Goal: Information Seeking & Learning: Check status

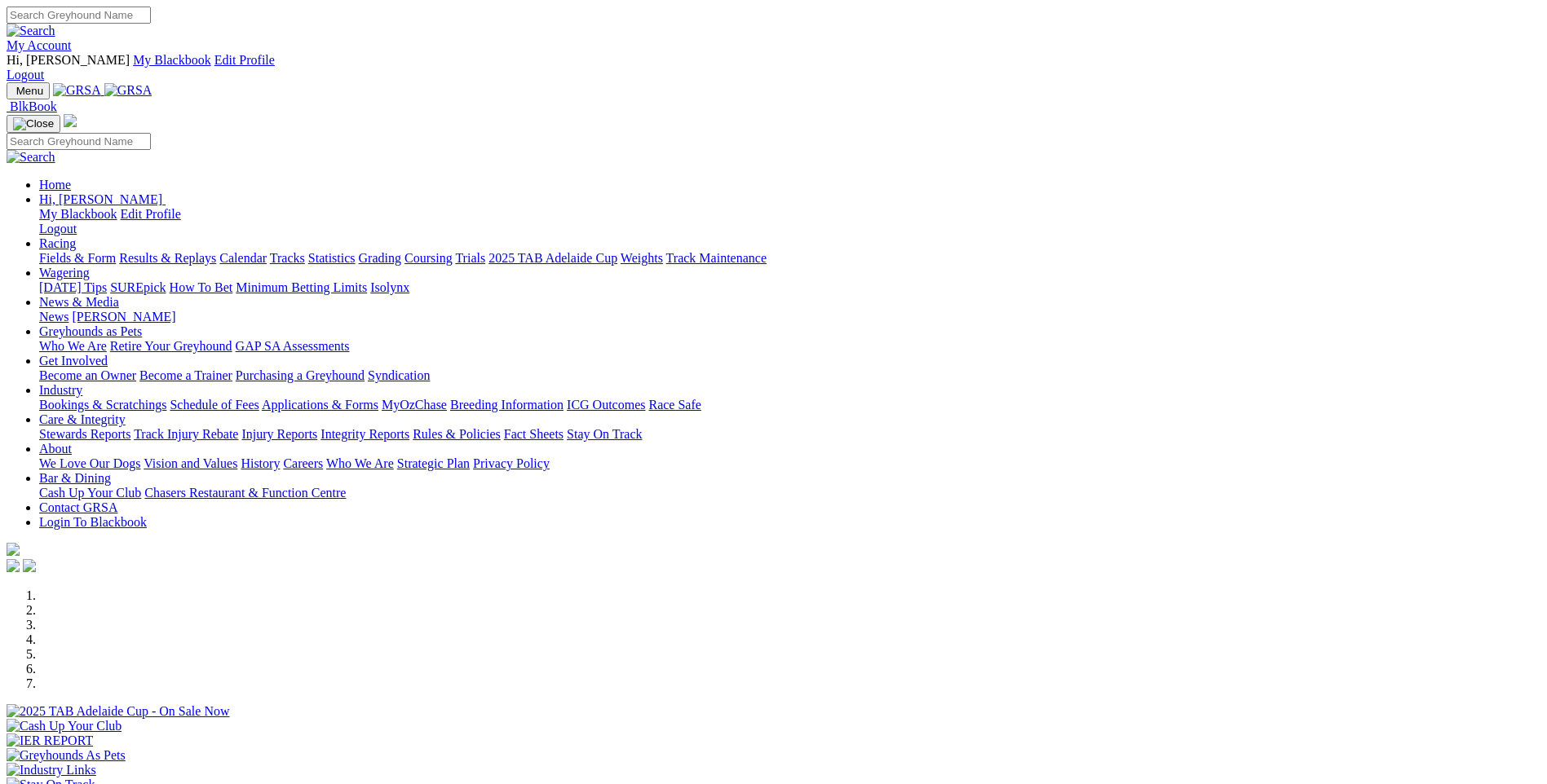
scroll to position [1222, 0]
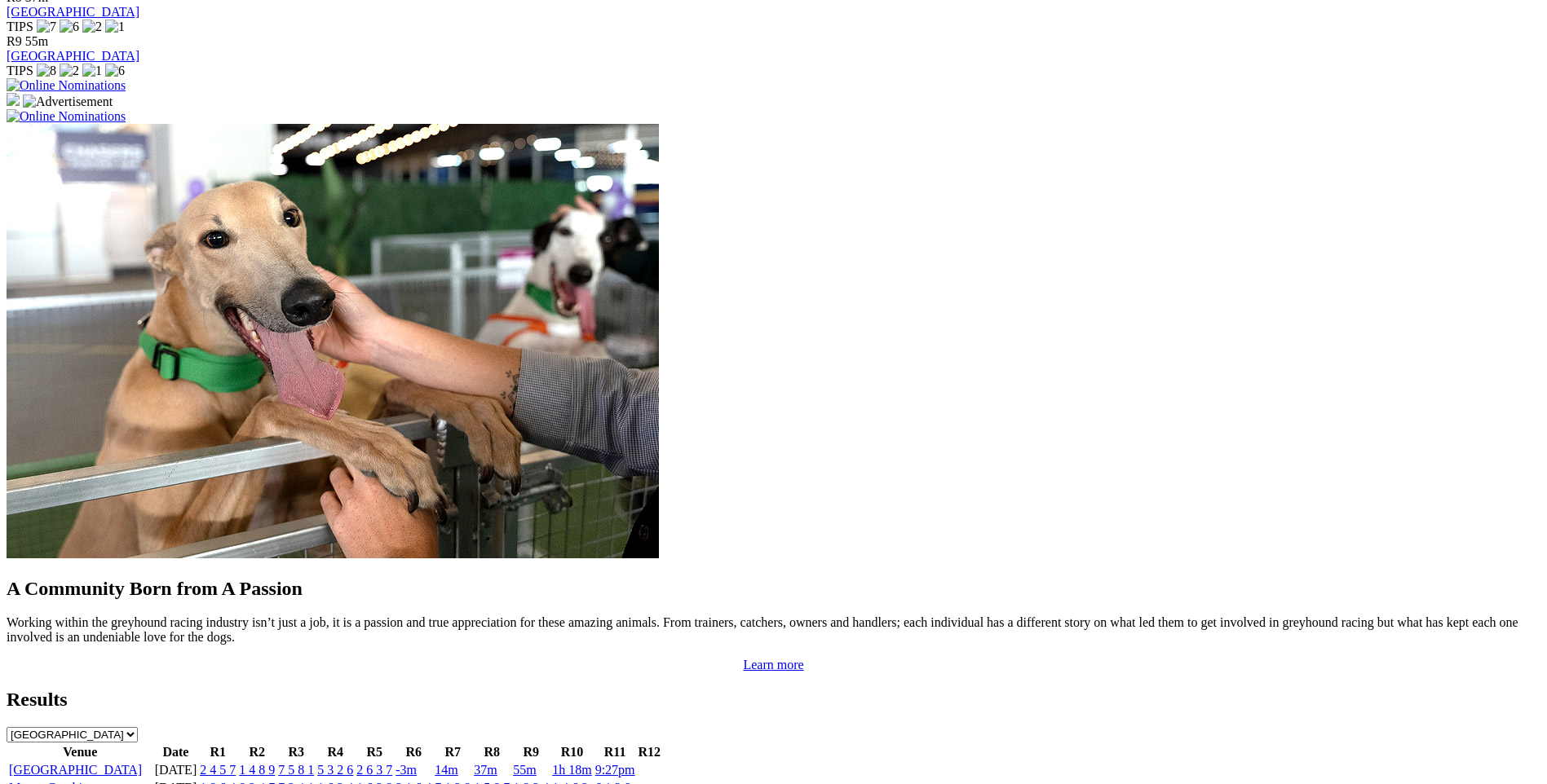
drag, startPoint x: 0, startPoint y: 0, endPoint x: 477, endPoint y: 446, distance: 653.0
click at [236, 781] on link "1 8 6 4" at bounding box center [218, 788] width 36 height 14
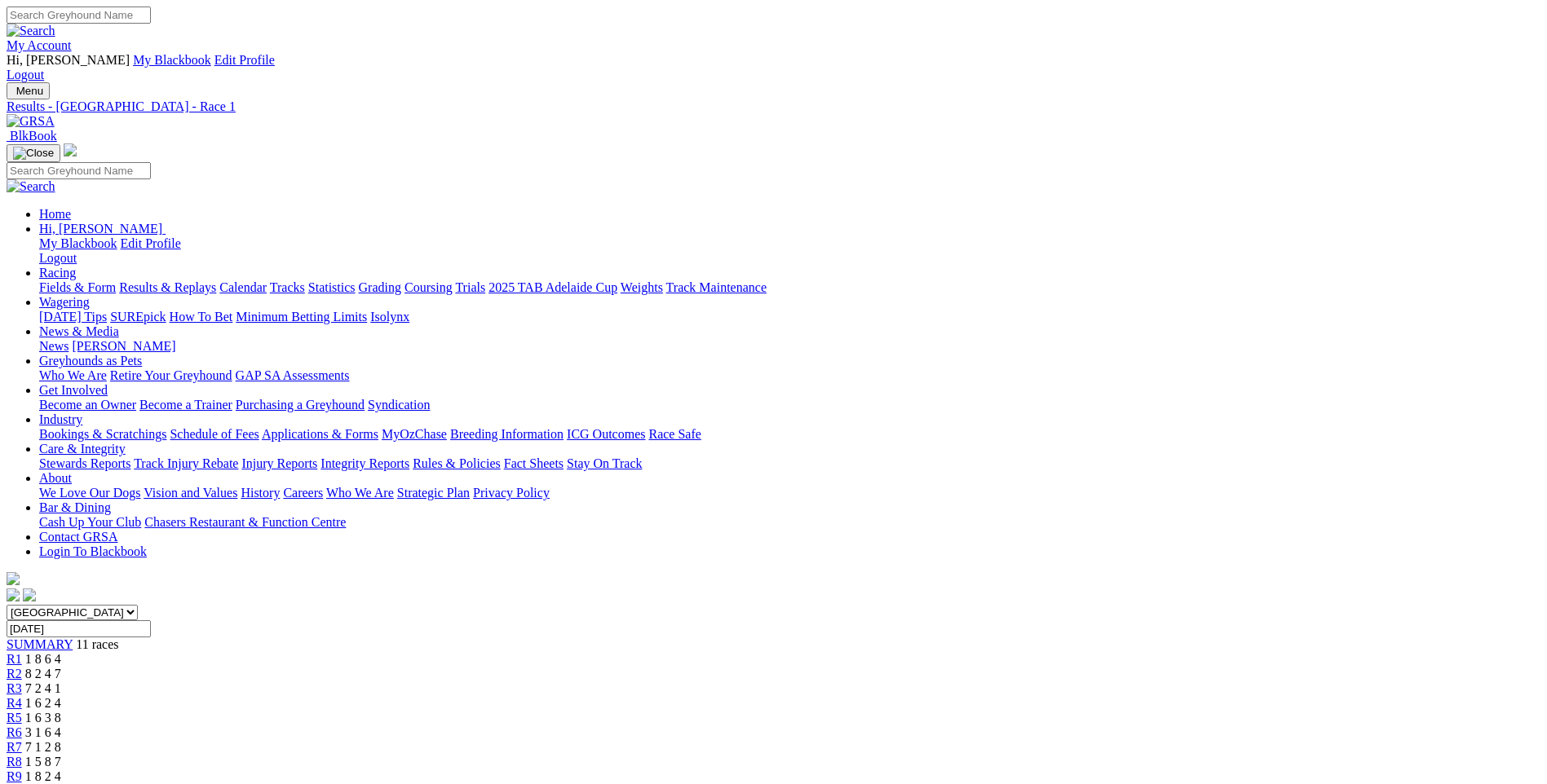
scroll to position [163, 0]
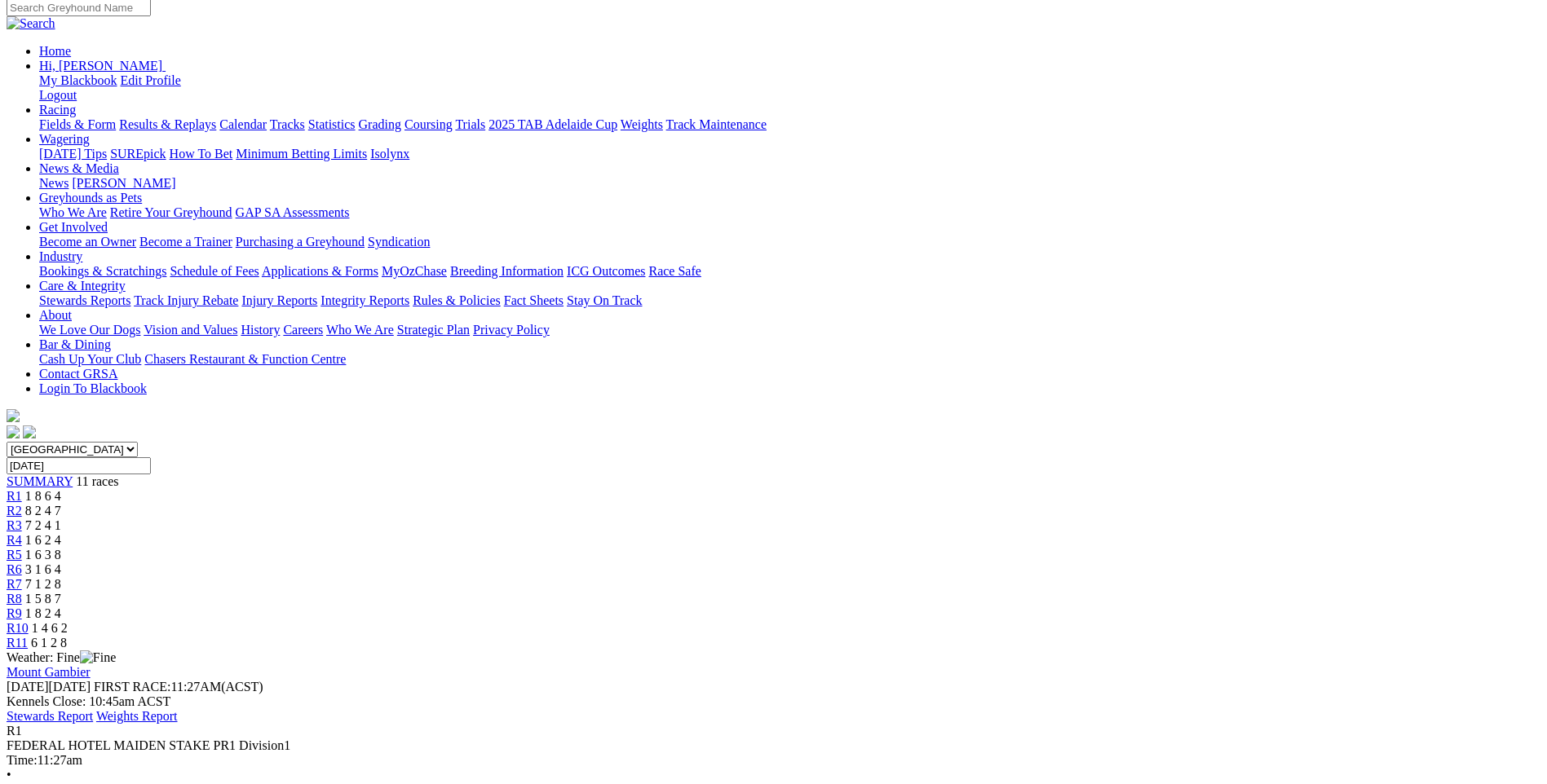
click at [22, 503] on span "R2" at bounding box center [14, 510] width 15 height 14
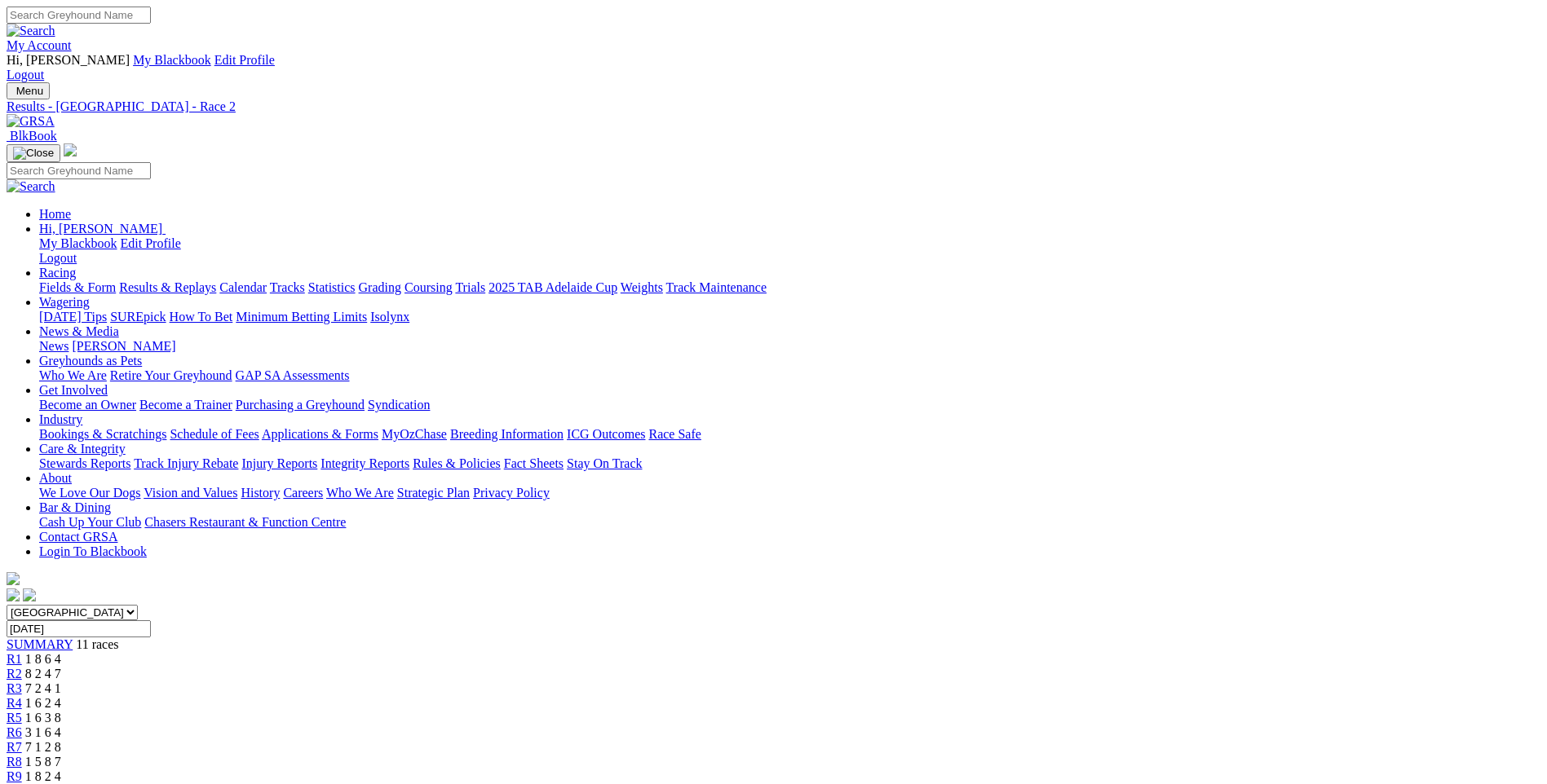
click at [22, 682] on span "R3" at bounding box center [14, 689] width 15 height 14
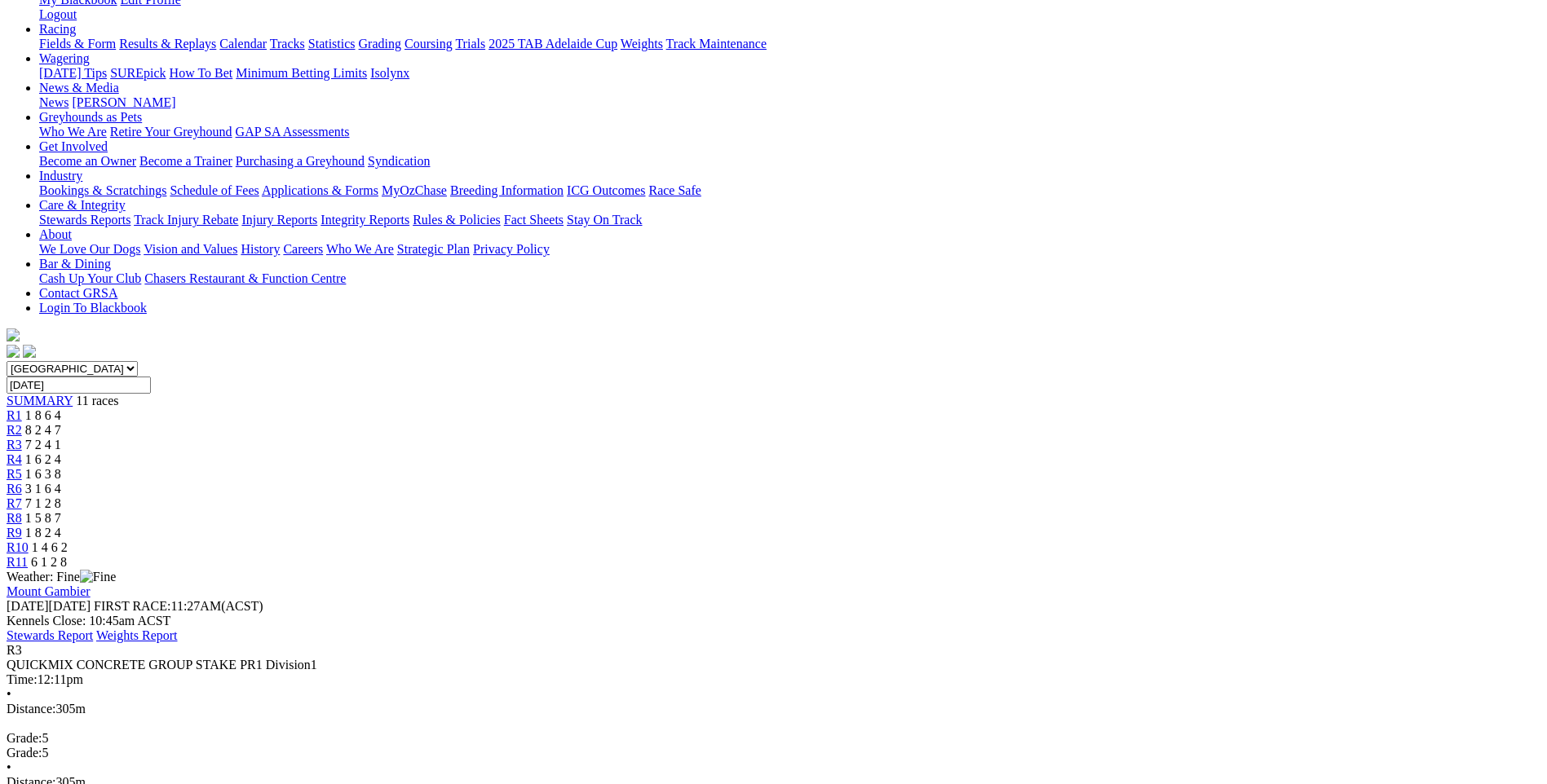
scroll to position [244, 0]
click at [22, 452] on span "R4" at bounding box center [14, 458] width 15 height 14
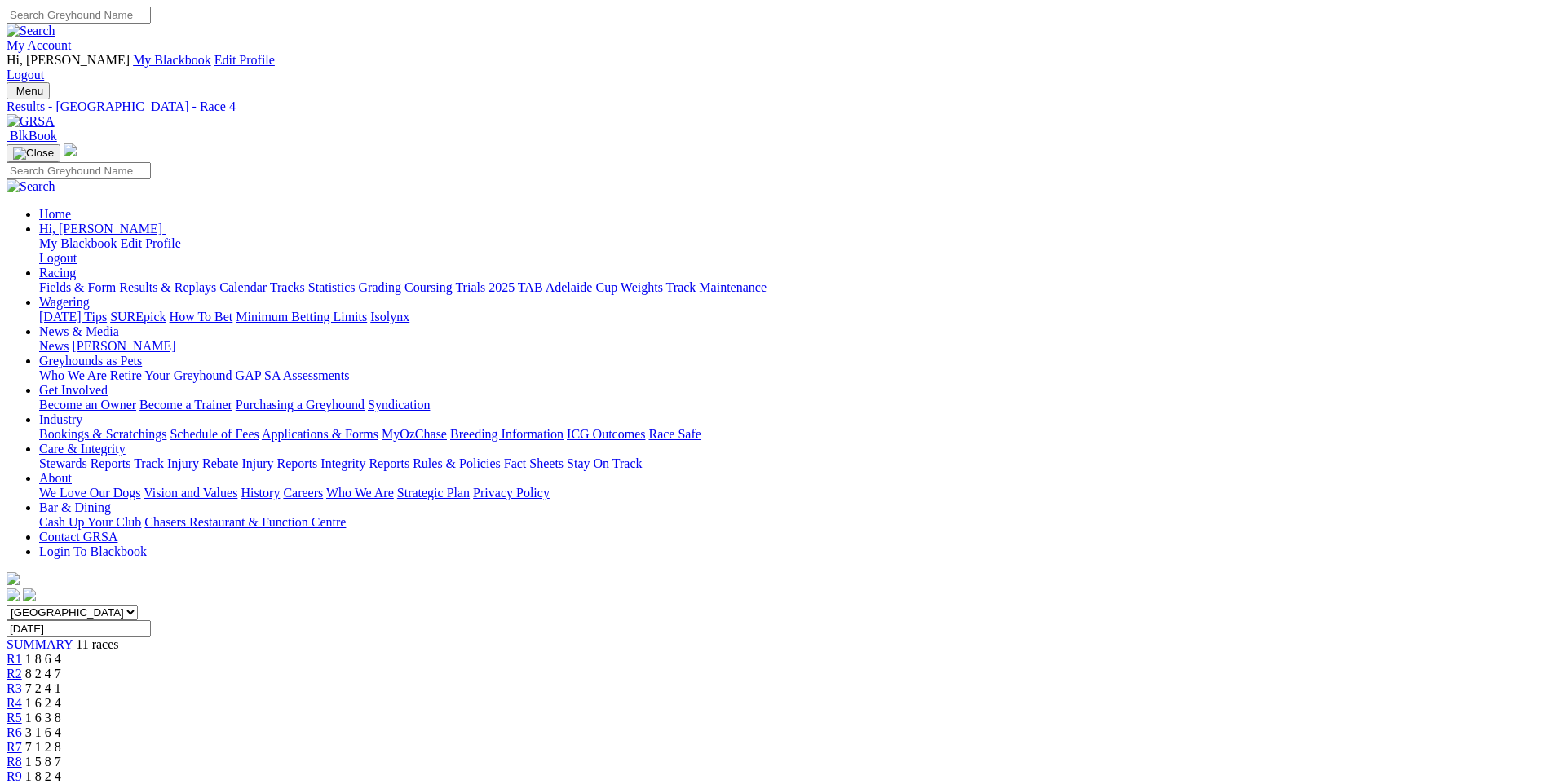
click at [22, 710] on span "R5" at bounding box center [14, 717] width 15 height 14
click at [22, 726] on span "R6" at bounding box center [14, 732] width 15 height 14
click at [22, 740] on link "R7" at bounding box center [14, 747] width 15 height 14
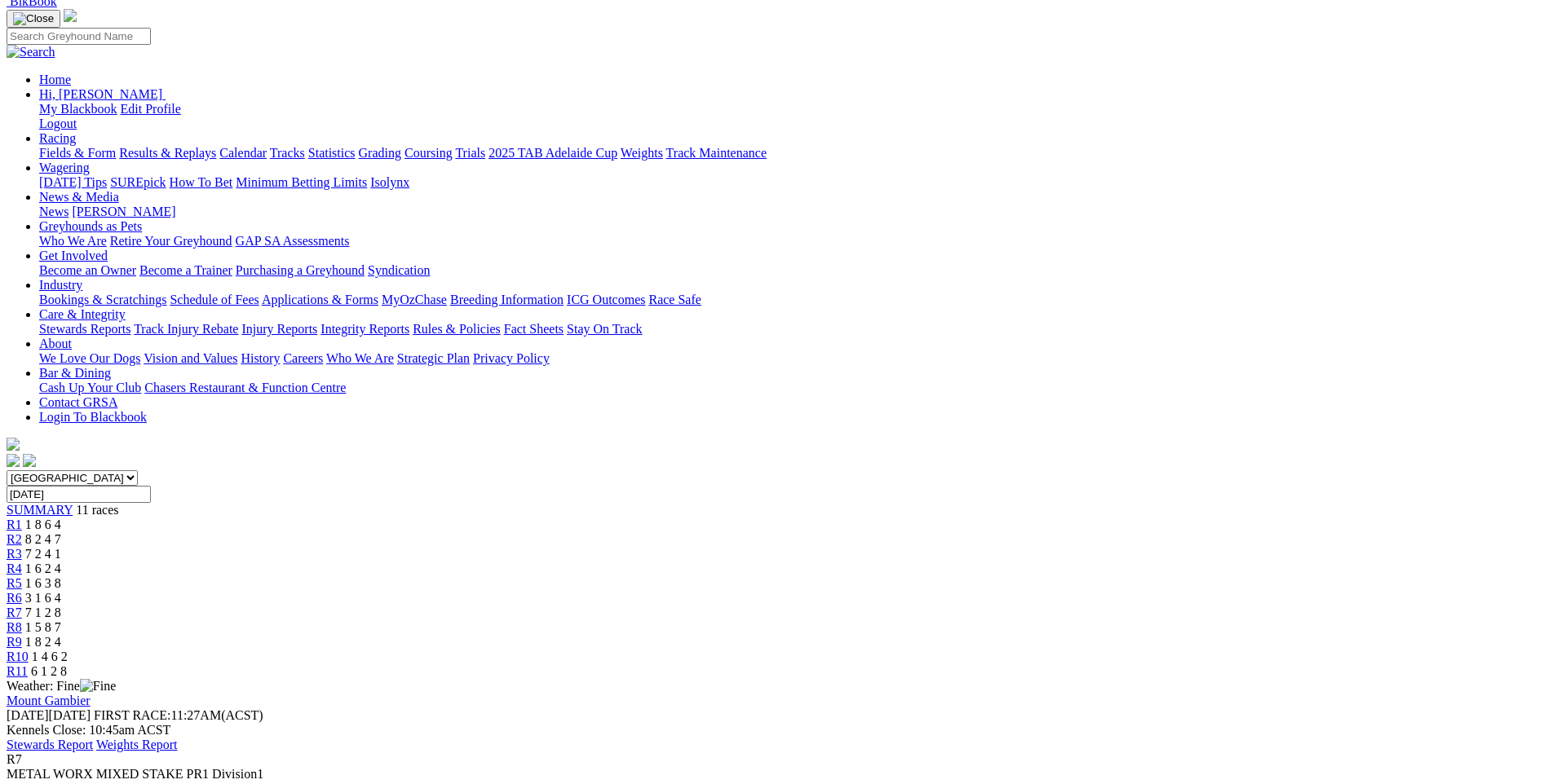
scroll to position [81, 0]
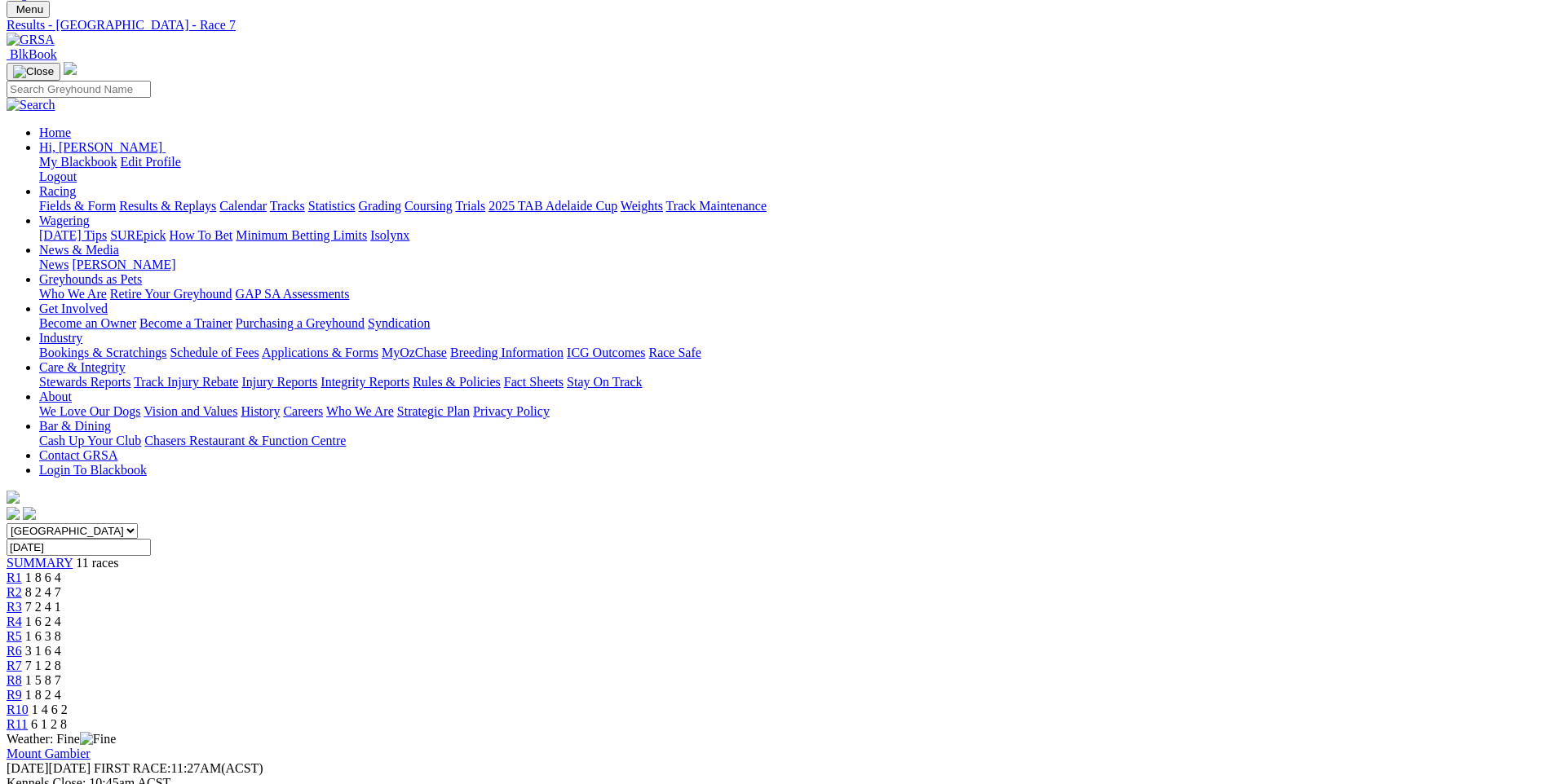
click at [22, 673] on span "R8" at bounding box center [14, 680] width 15 height 14
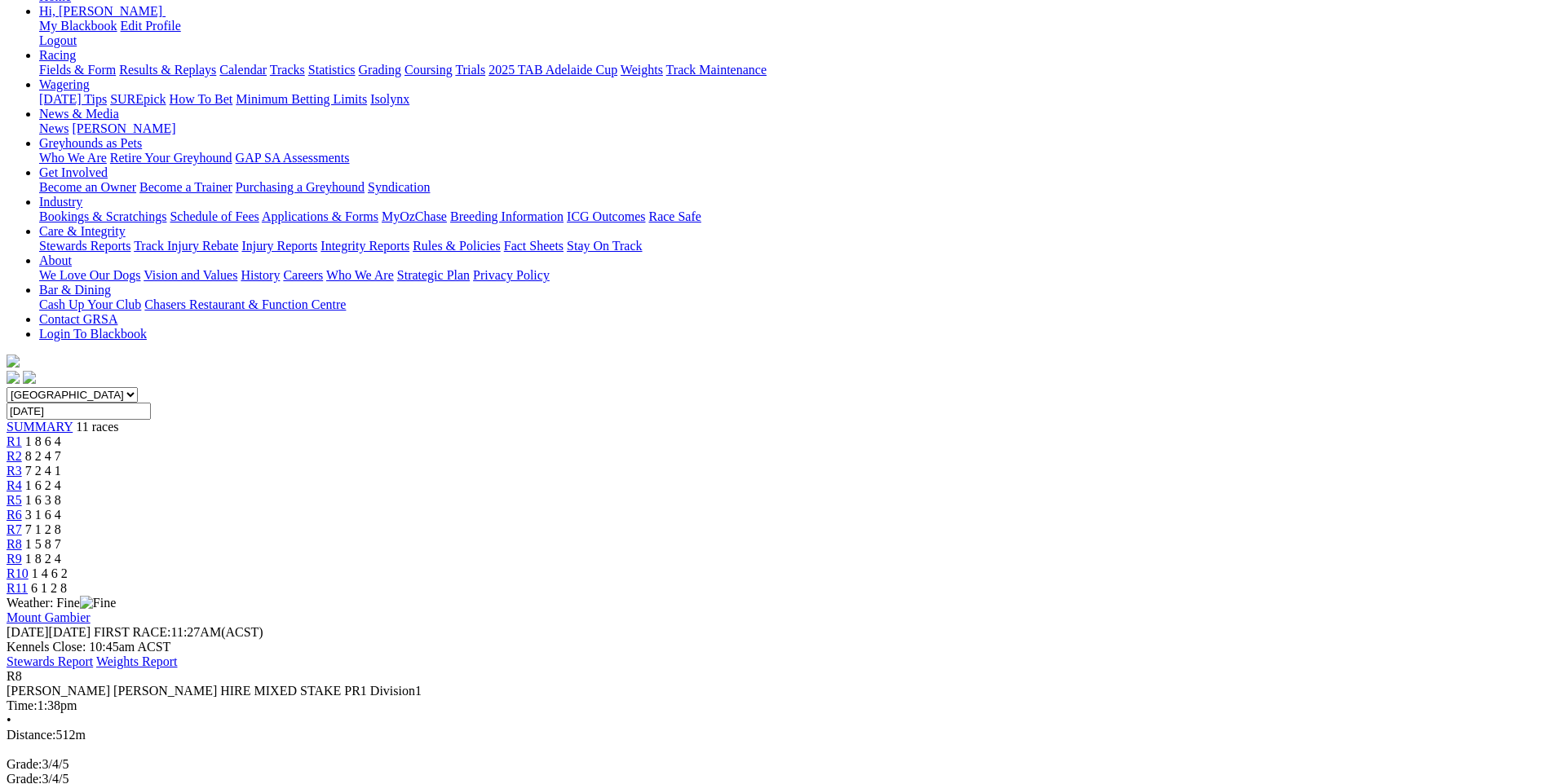
scroll to position [244, 0]
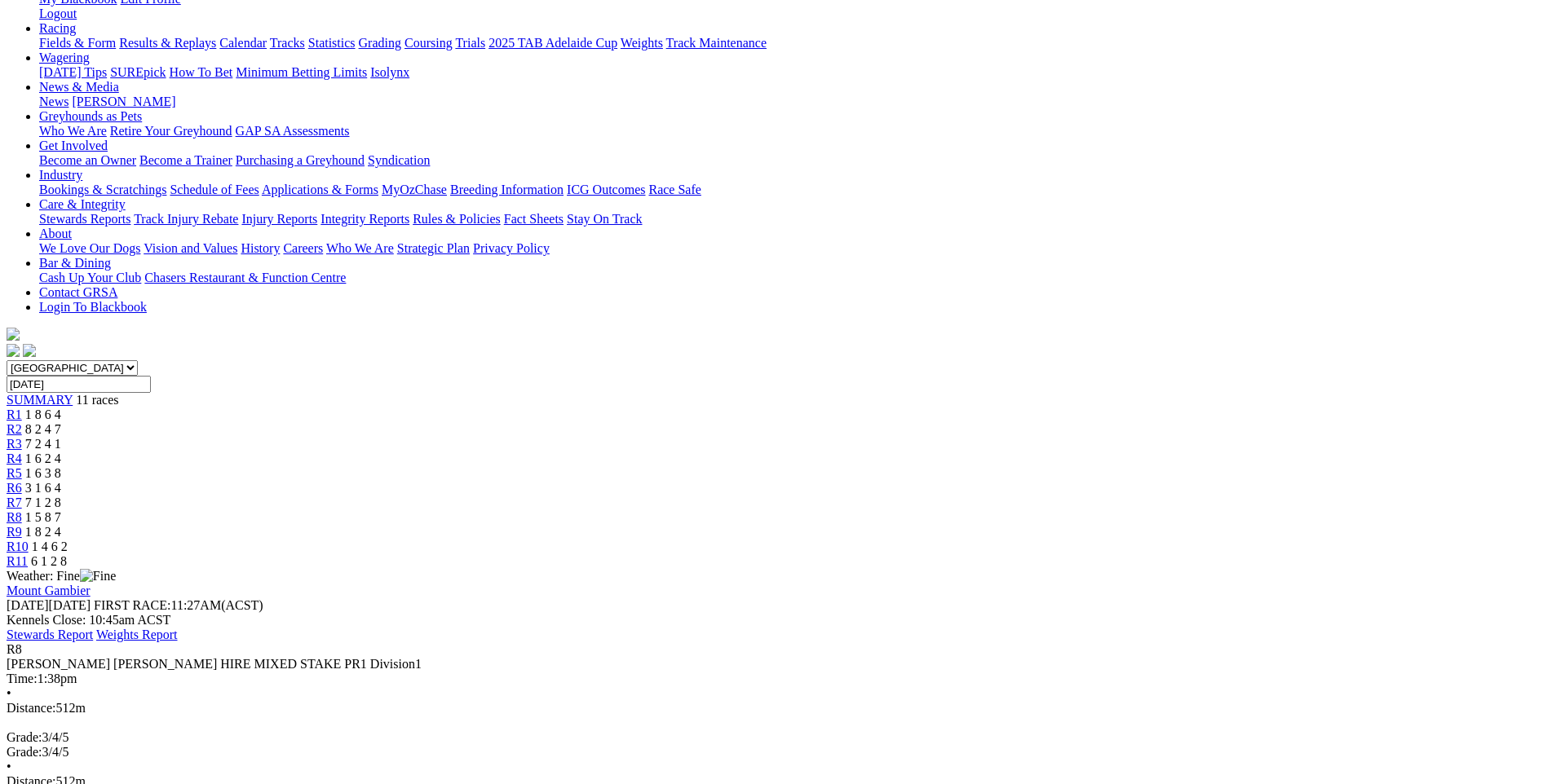
click at [1081, 525] on div "R9 1 8 2 4" at bounding box center [774, 532] width 1535 height 14
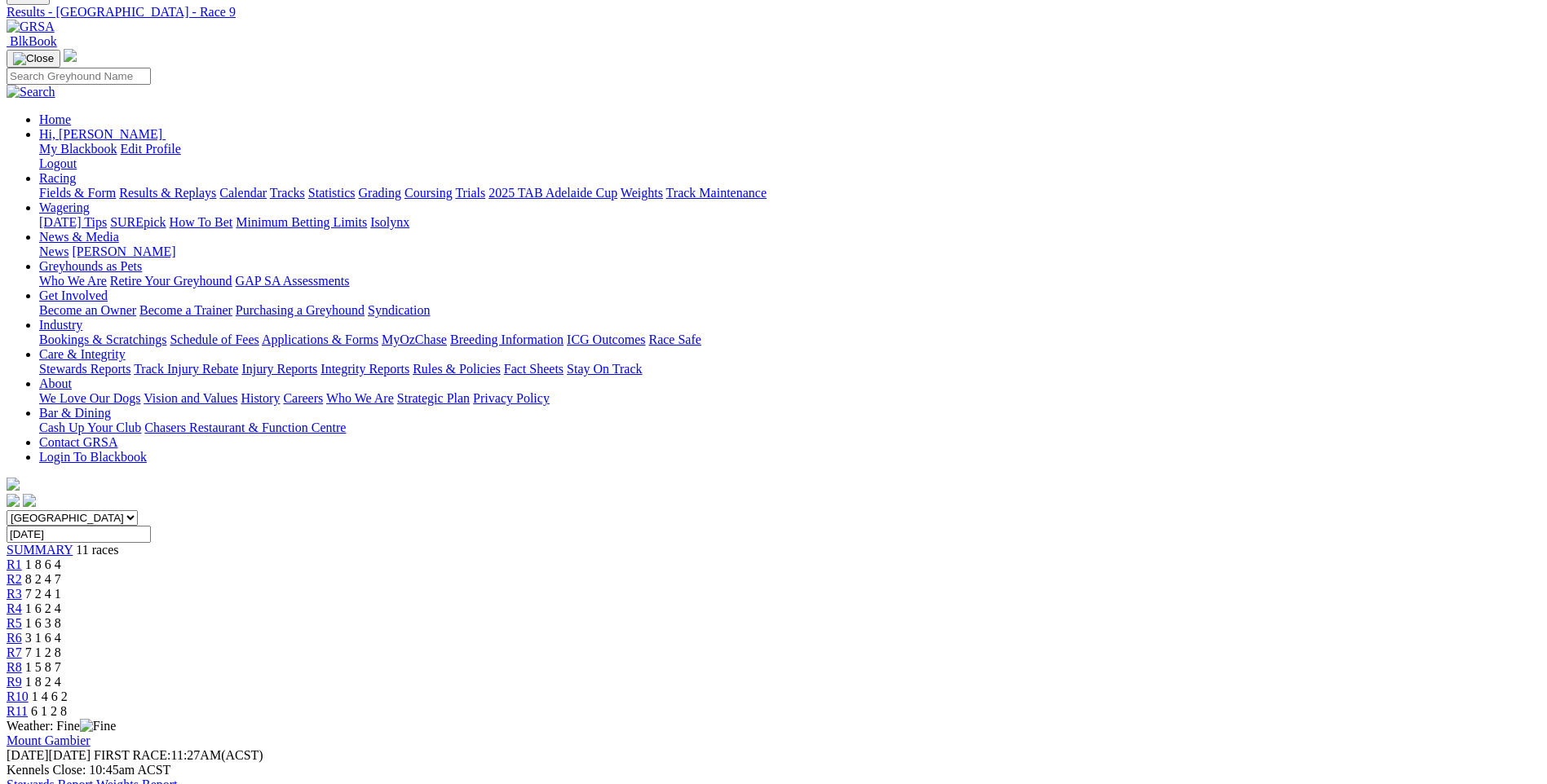
scroll to position [81, 0]
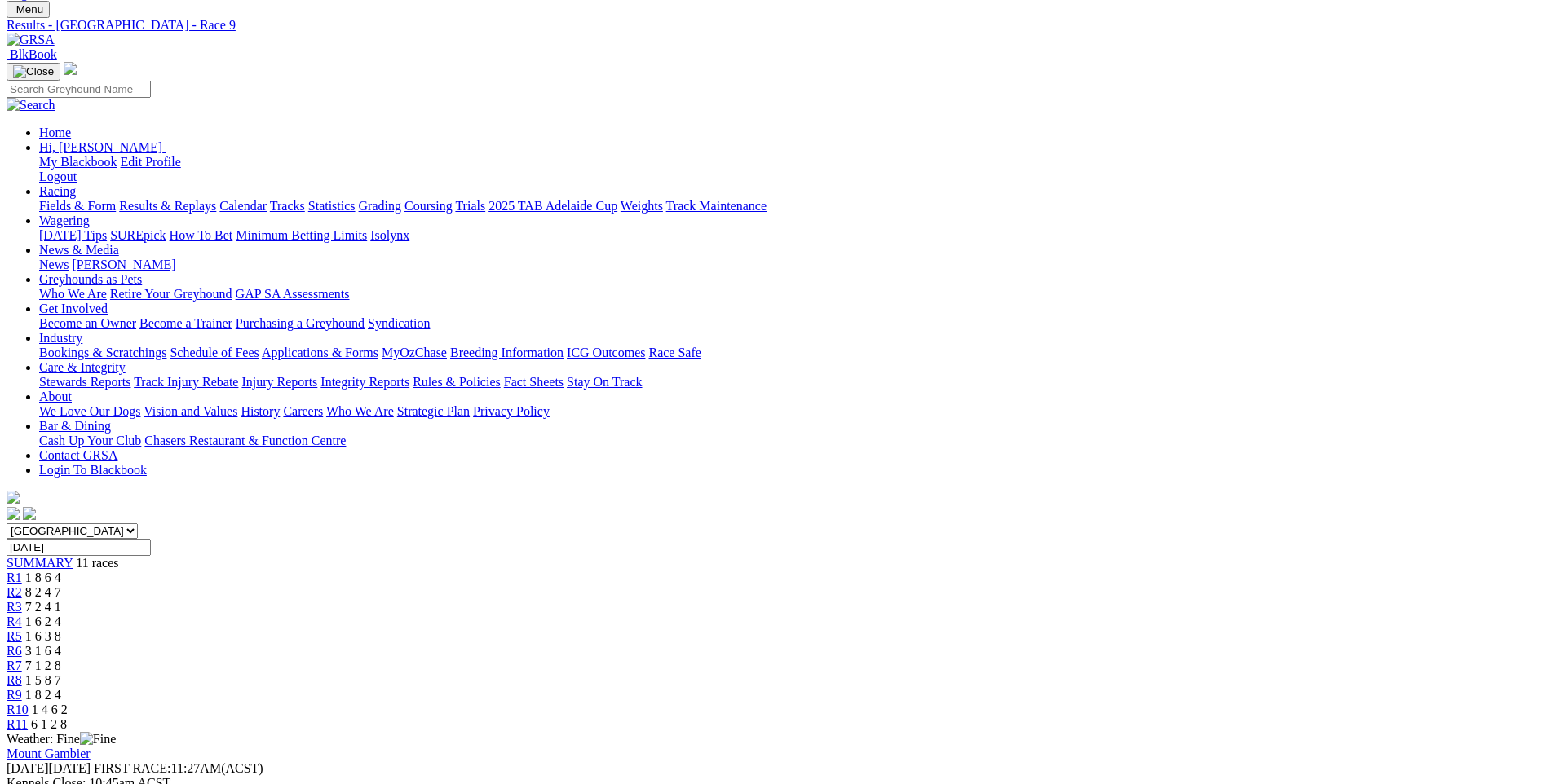
click at [29, 703] on span "R10" at bounding box center [17, 710] width 22 height 14
click at [28, 717] on link "R11" at bounding box center [17, 724] width 21 height 14
click at [29, 703] on span "R10" at bounding box center [17, 710] width 22 height 14
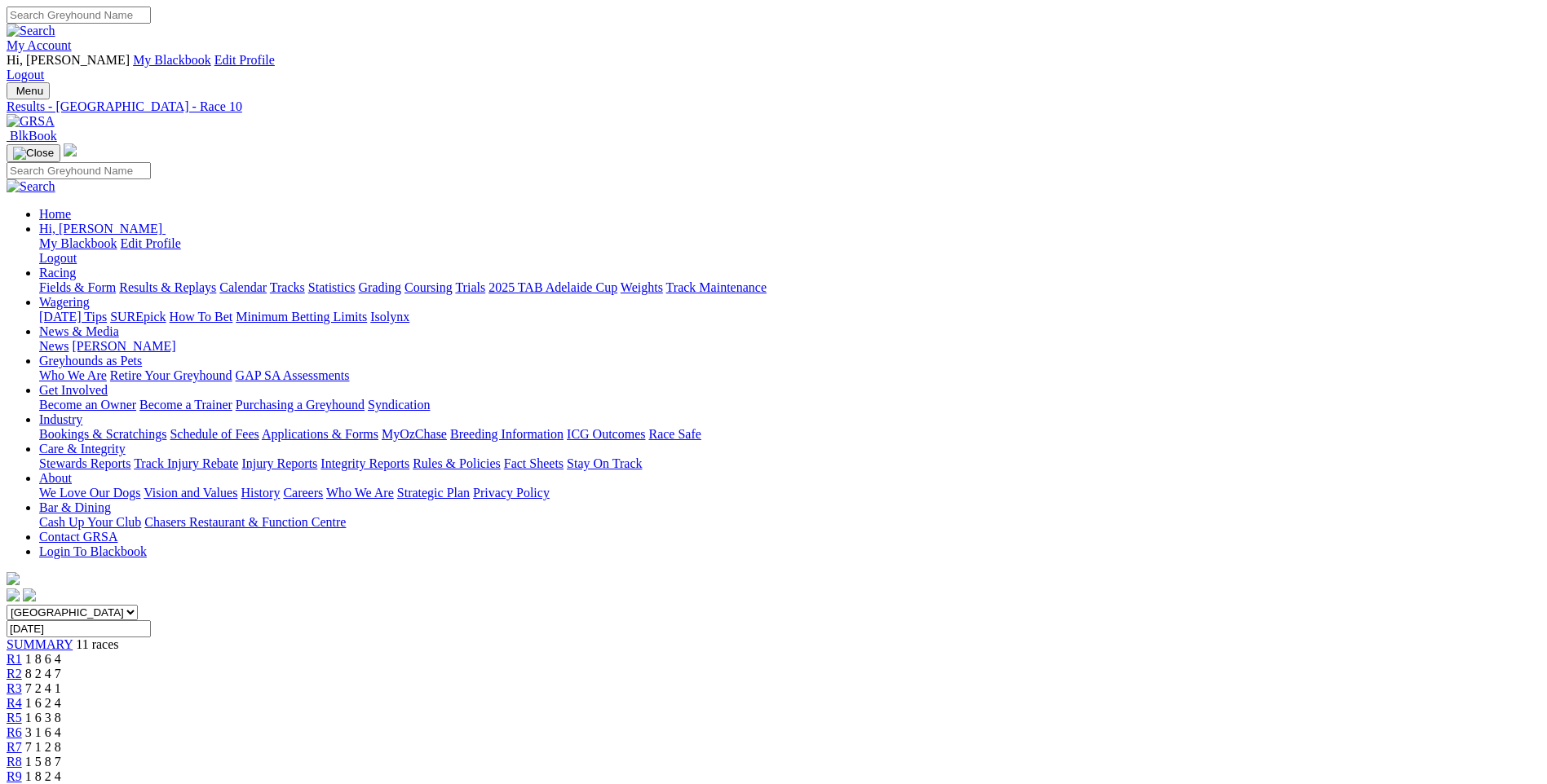
click at [22, 770] on link "R9" at bounding box center [14, 776] width 15 height 14
click at [22, 754] on span "R8" at bounding box center [14, 761] width 15 height 14
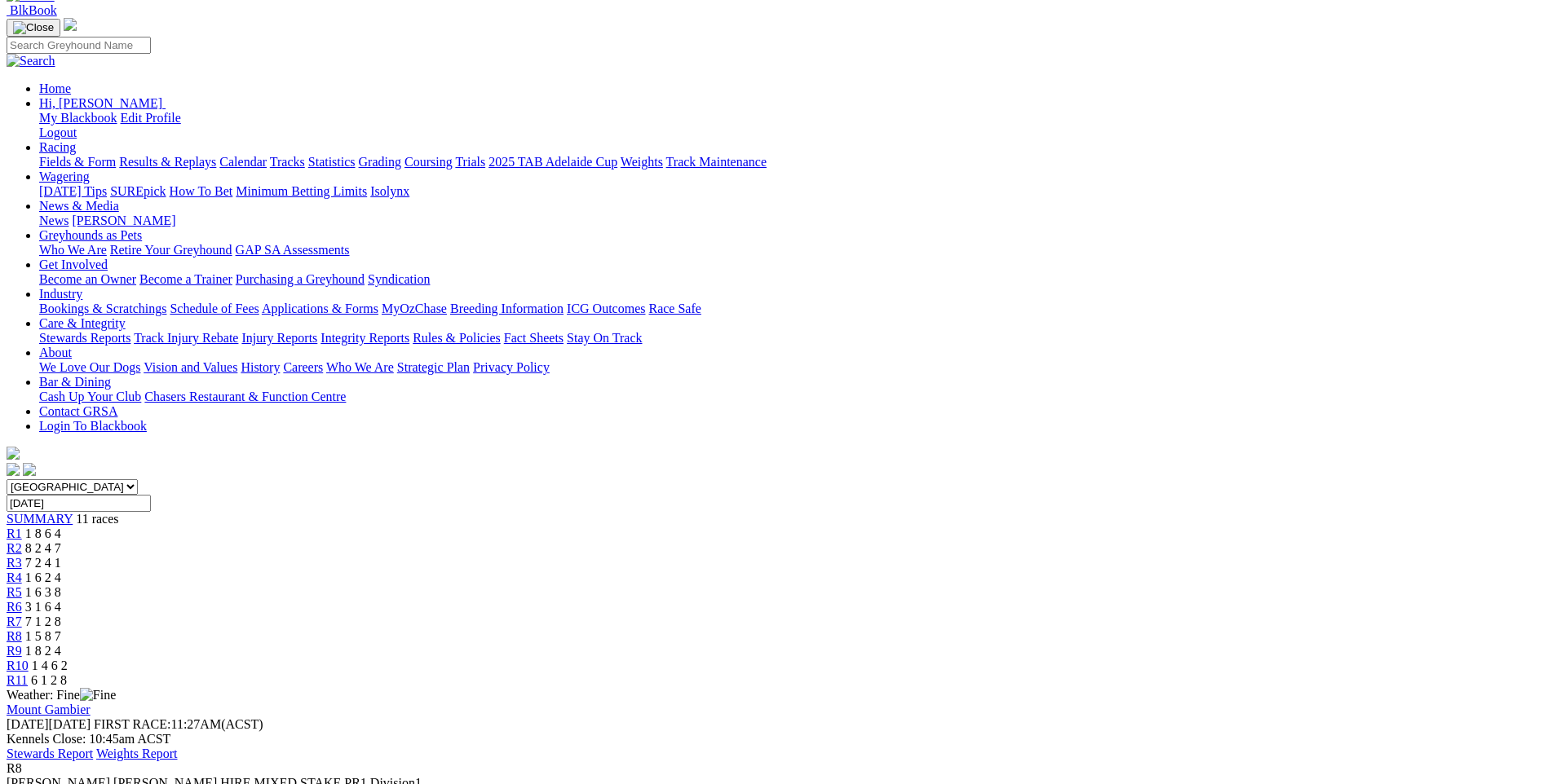
scroll to position [163, 0]
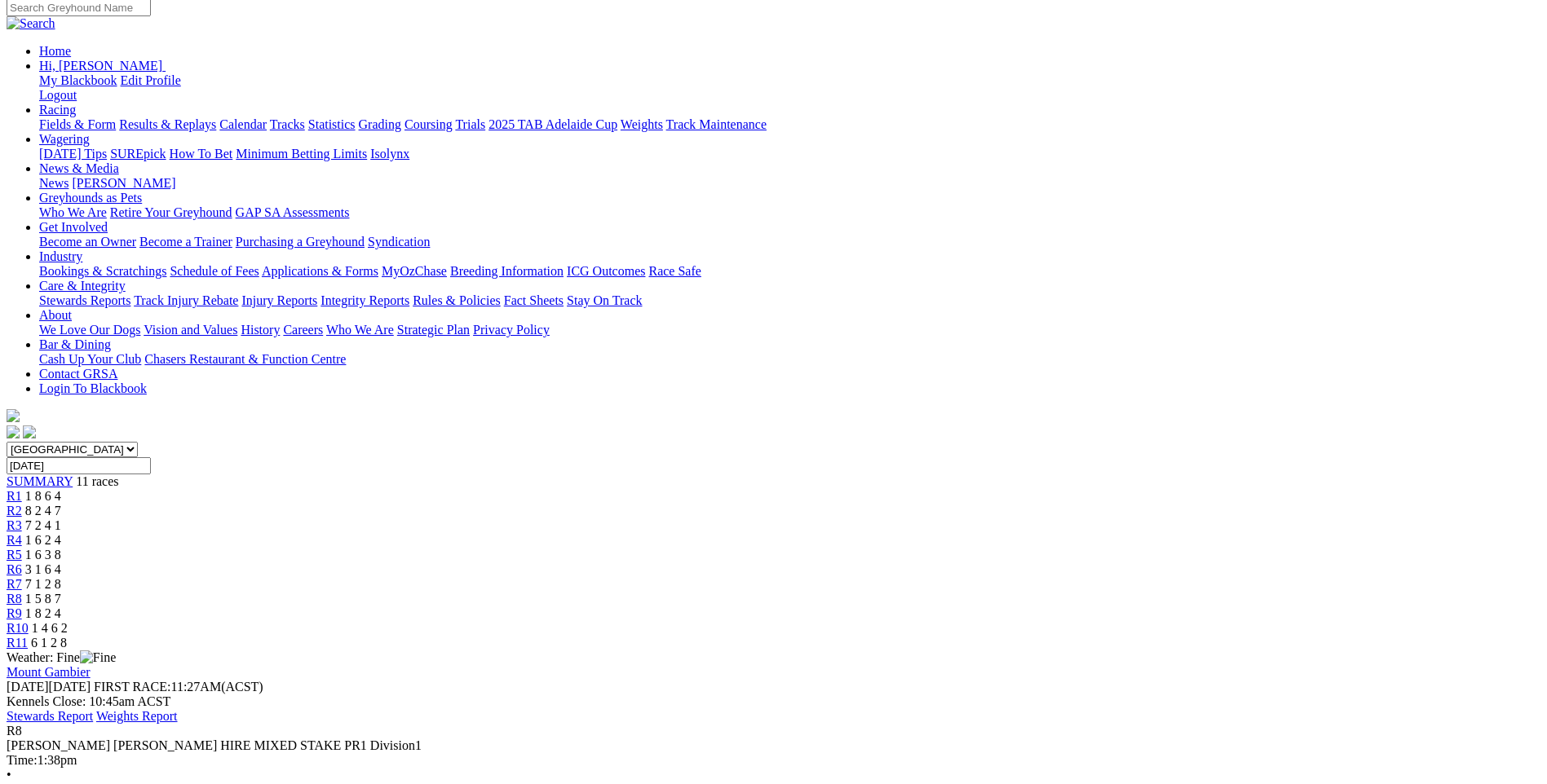
click at [22, 577] on span "R7" at bounding box center [14, 583] width 15 height 14
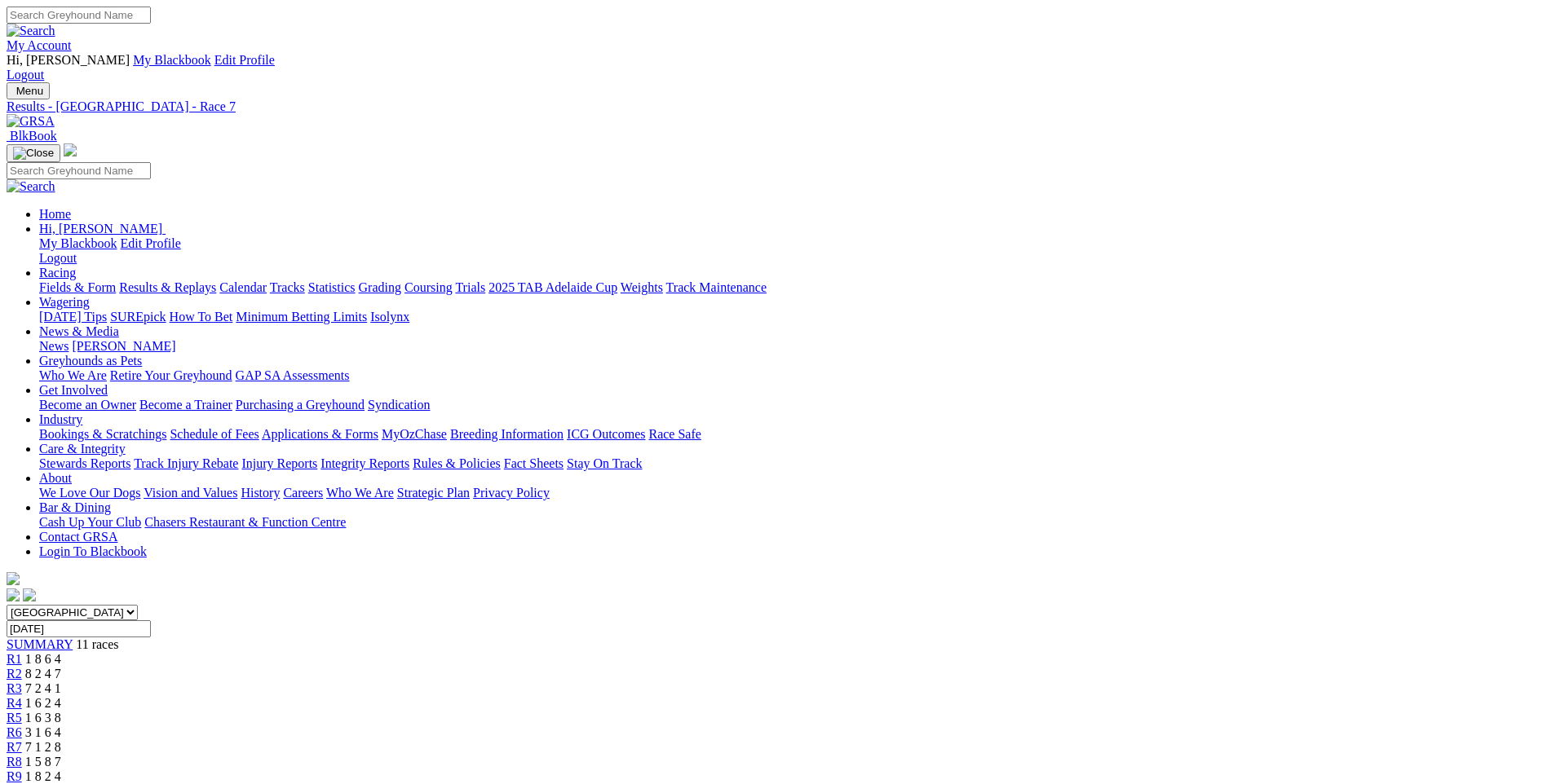
click at [22, 754] on span "R8" at bounding box center [14, 761] width 15 height 14
click at [22, 740] on span "R7" at bounding box center [14, 747] width 15 height 14
click at [22, 726] on span "R6" at bounding box center [14, 732] width 15 height 14
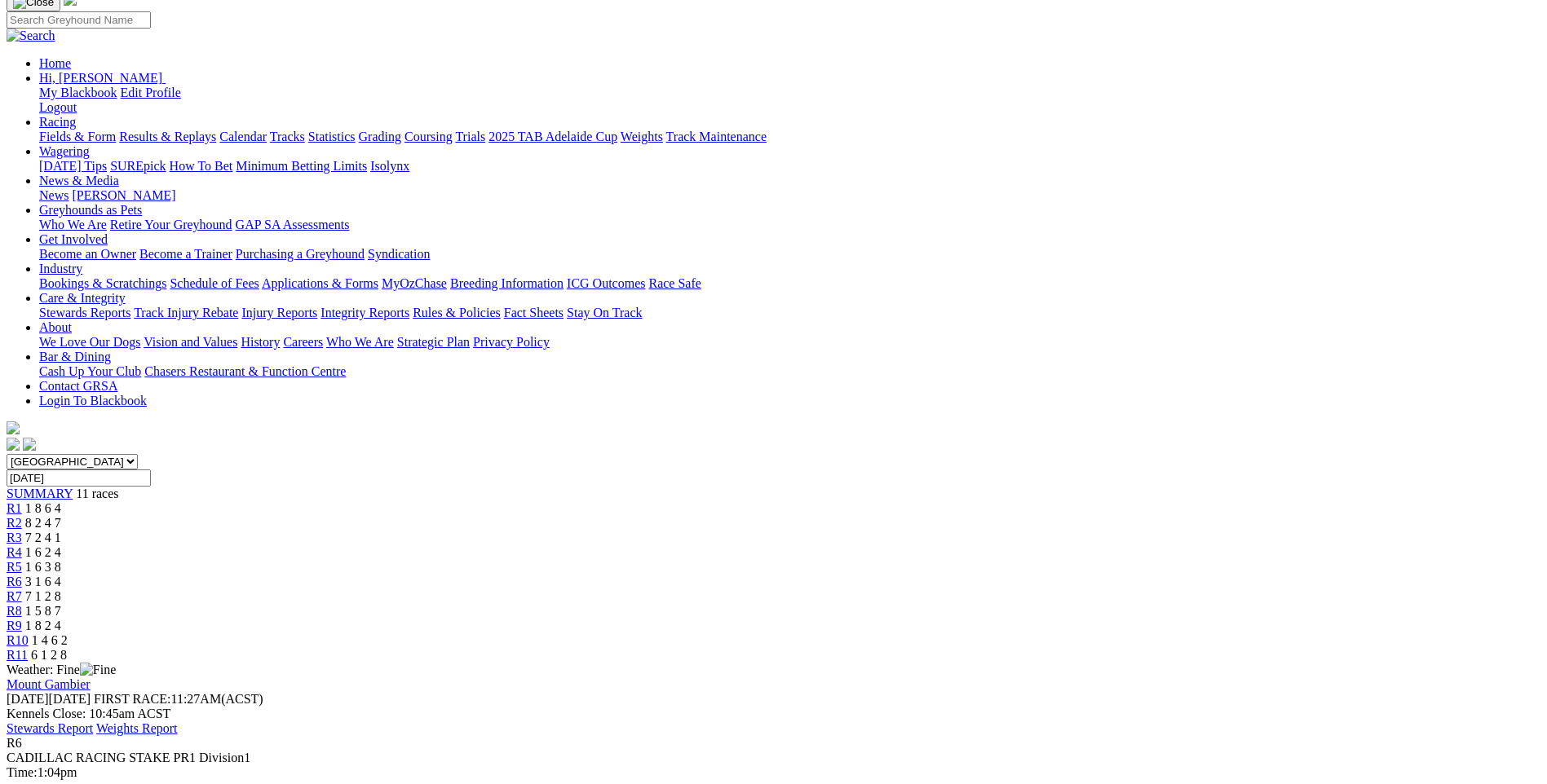
scroll to position [163, 0]
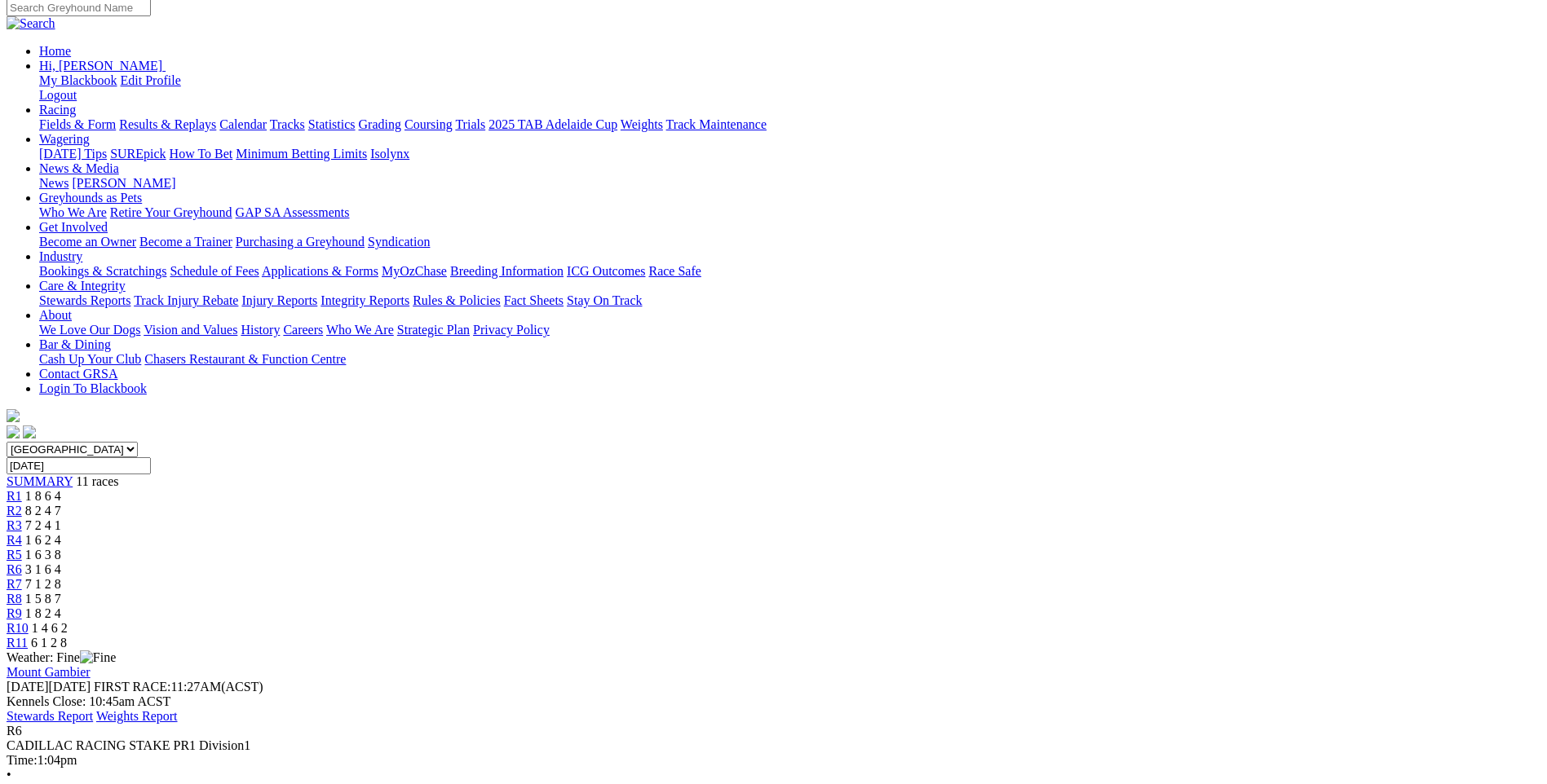
click at [22, 548] on span "R5" at bounding box center [14, 555] width 15 height 14
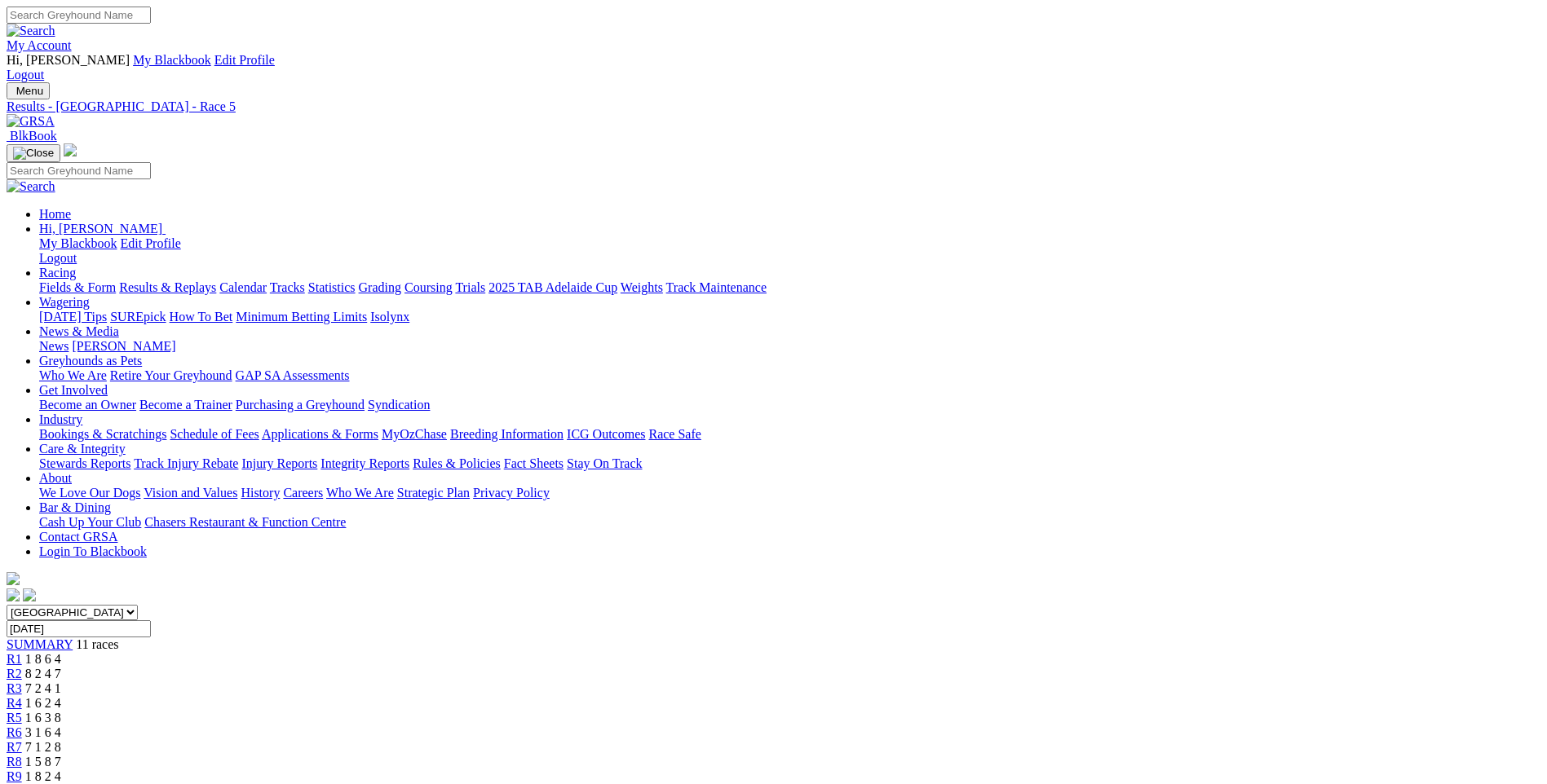
click at [22, 696] on span "R4" at bounding box center [14, 703] width 15 height 14
click at [22, 682] on span "R3" at bounding box center [14, 689] width 15 height 14
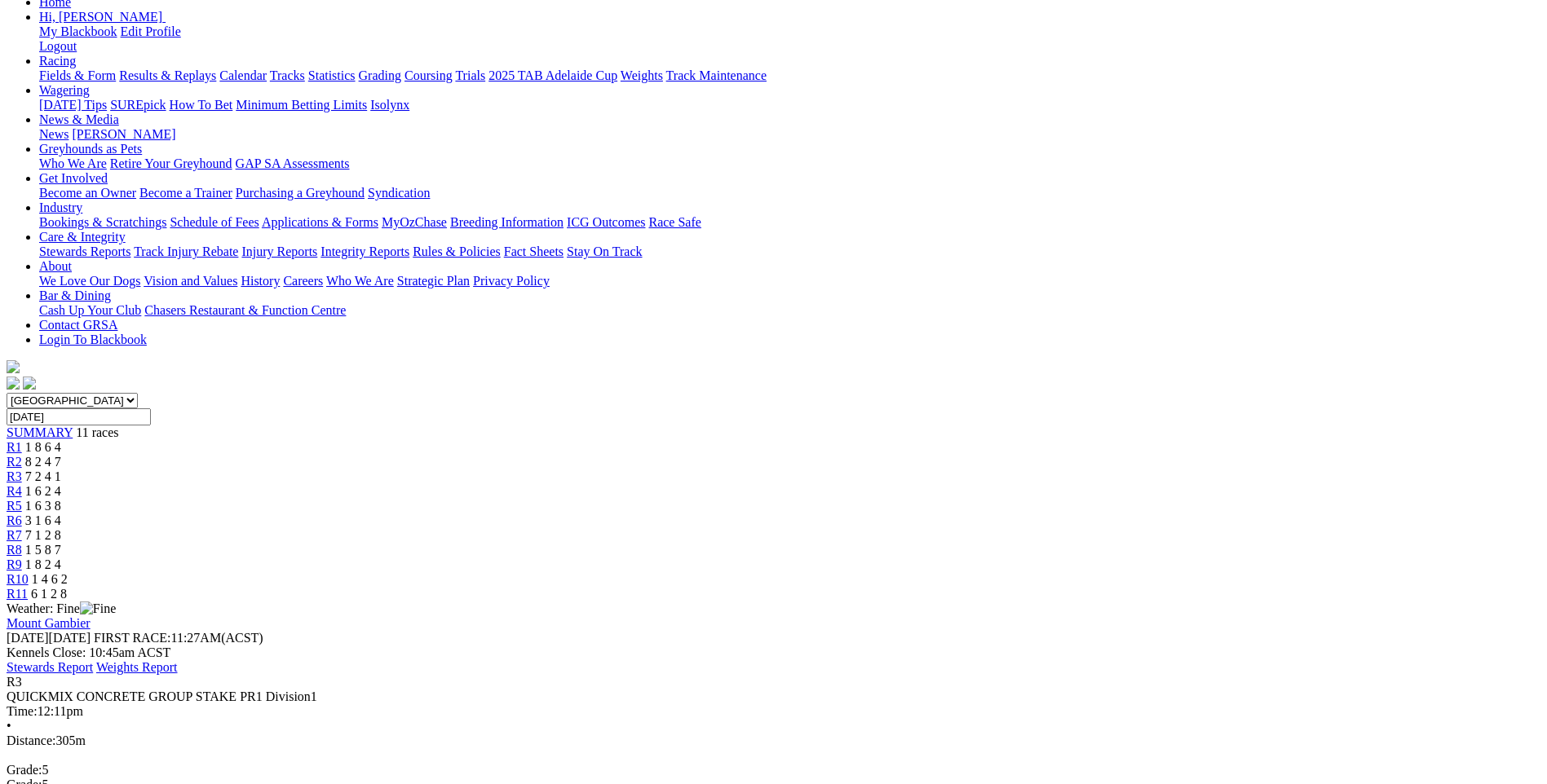
scroll to position [163, 0]
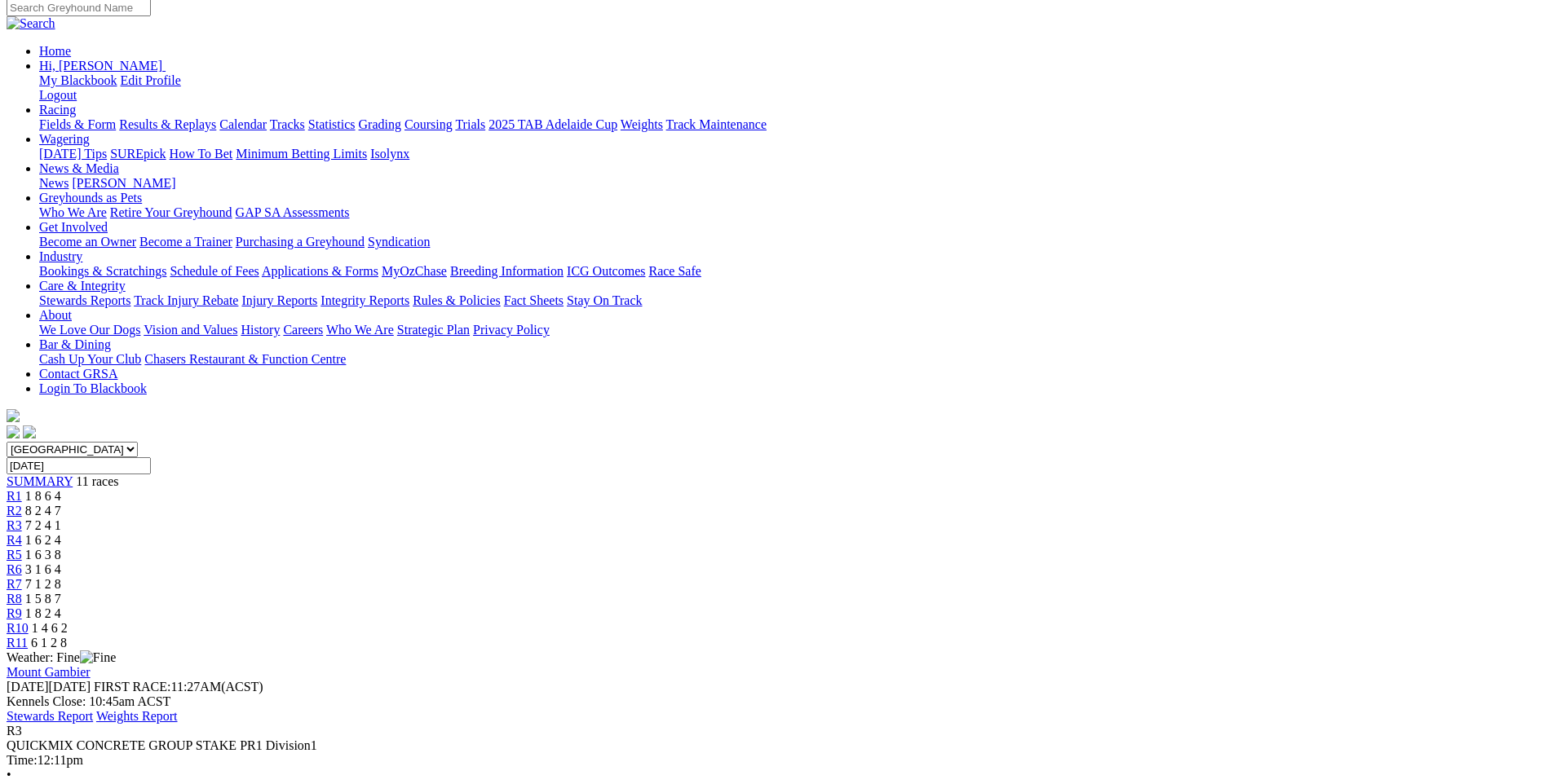
click at [22, 592] on span "R8" at bounding box center [14, 599] width 15 height 14
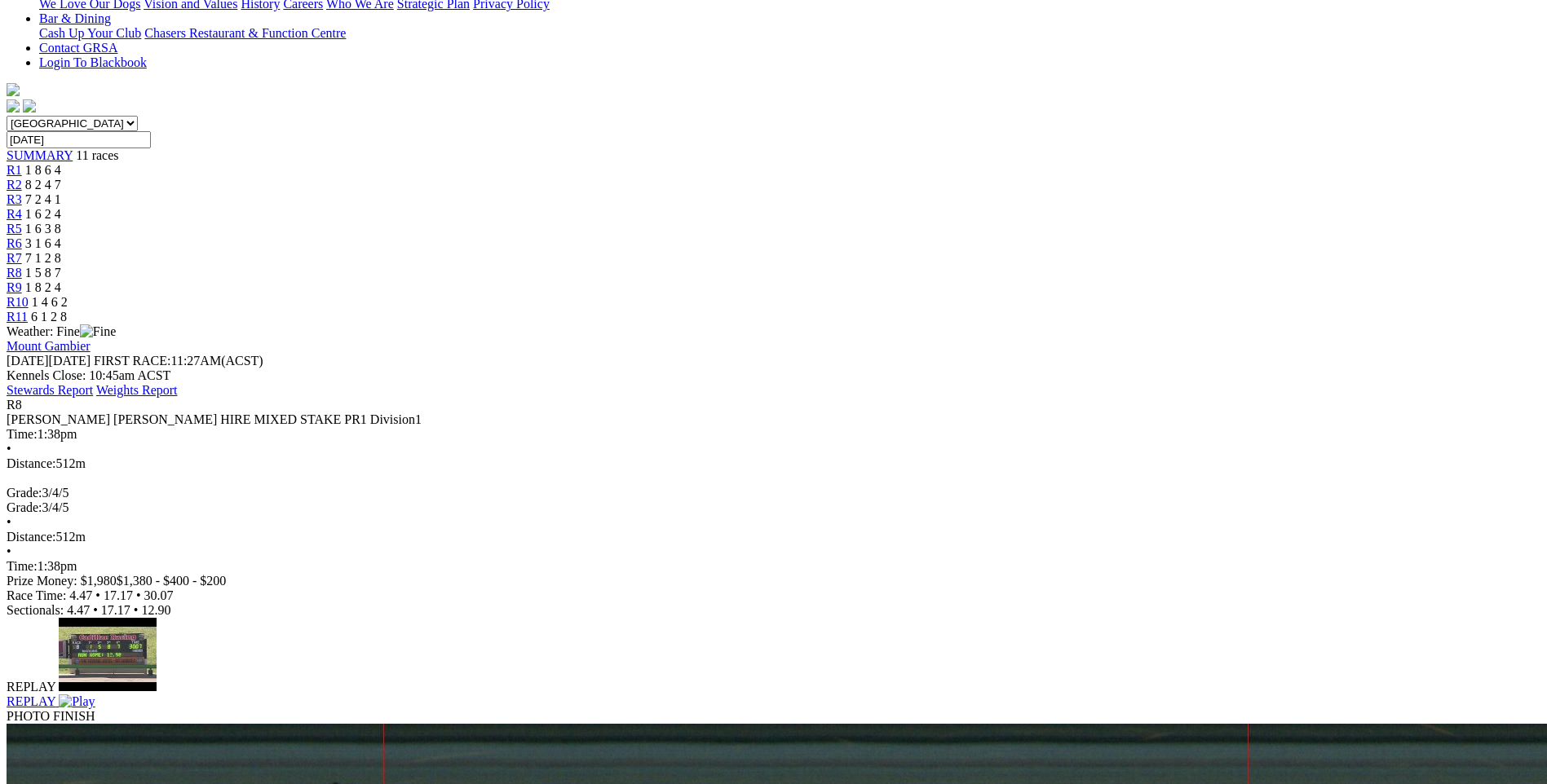
scroll to position [163, 0]
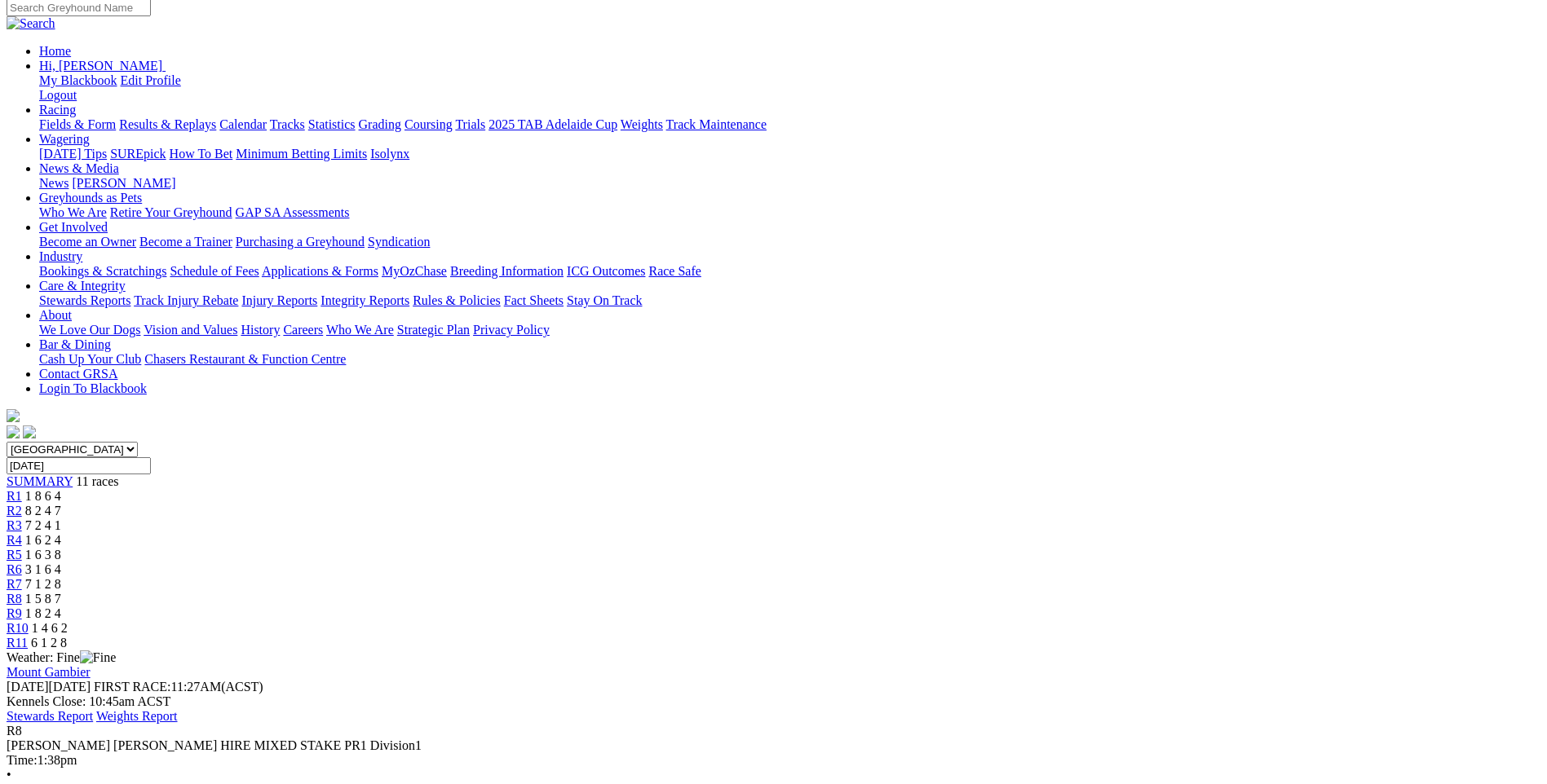
click at [508, 503] on div "R2 8 2 4 7" at bounding box center [774, 510] width 1535 height 14
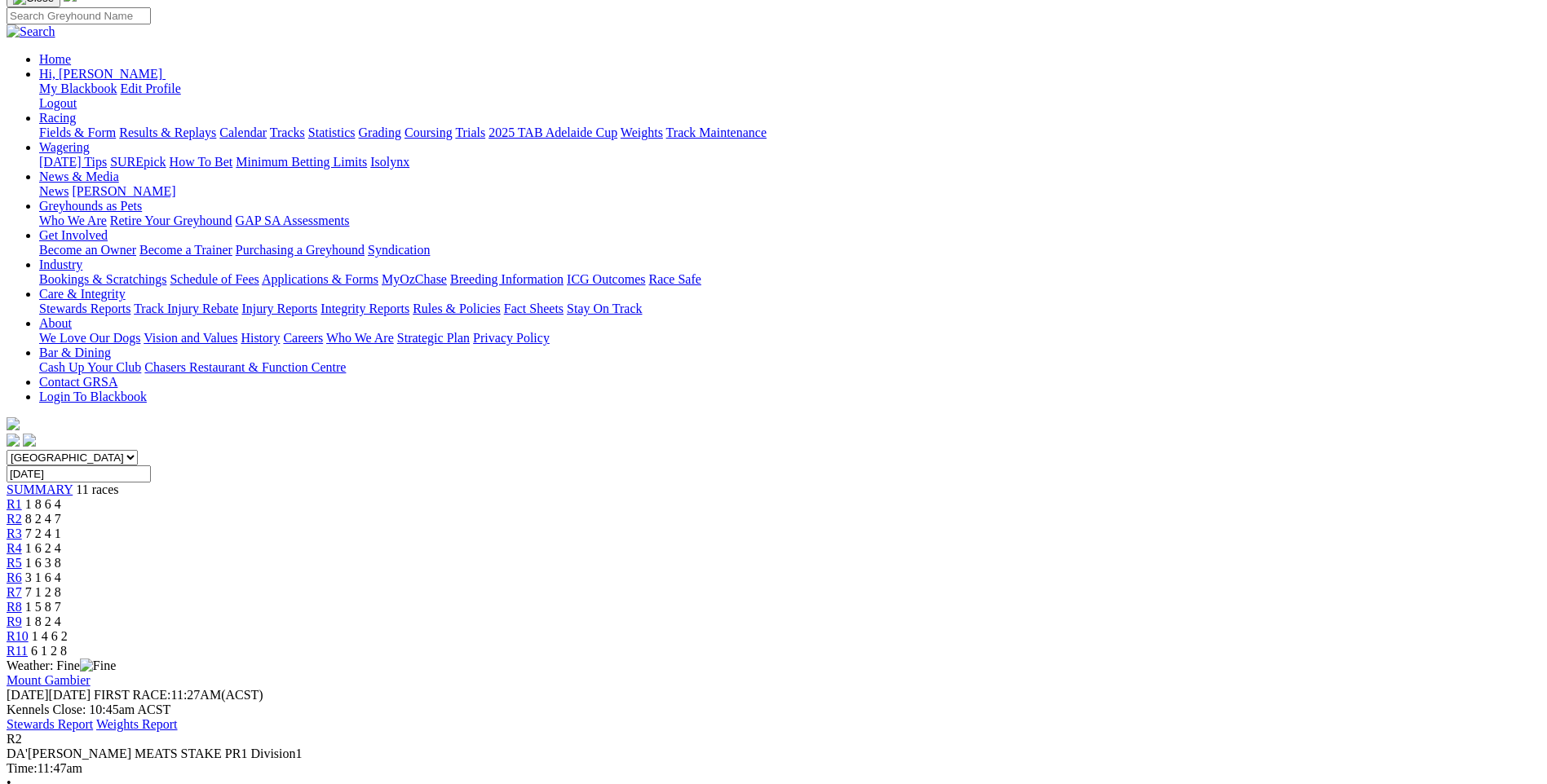
scroll to position [244, 0]
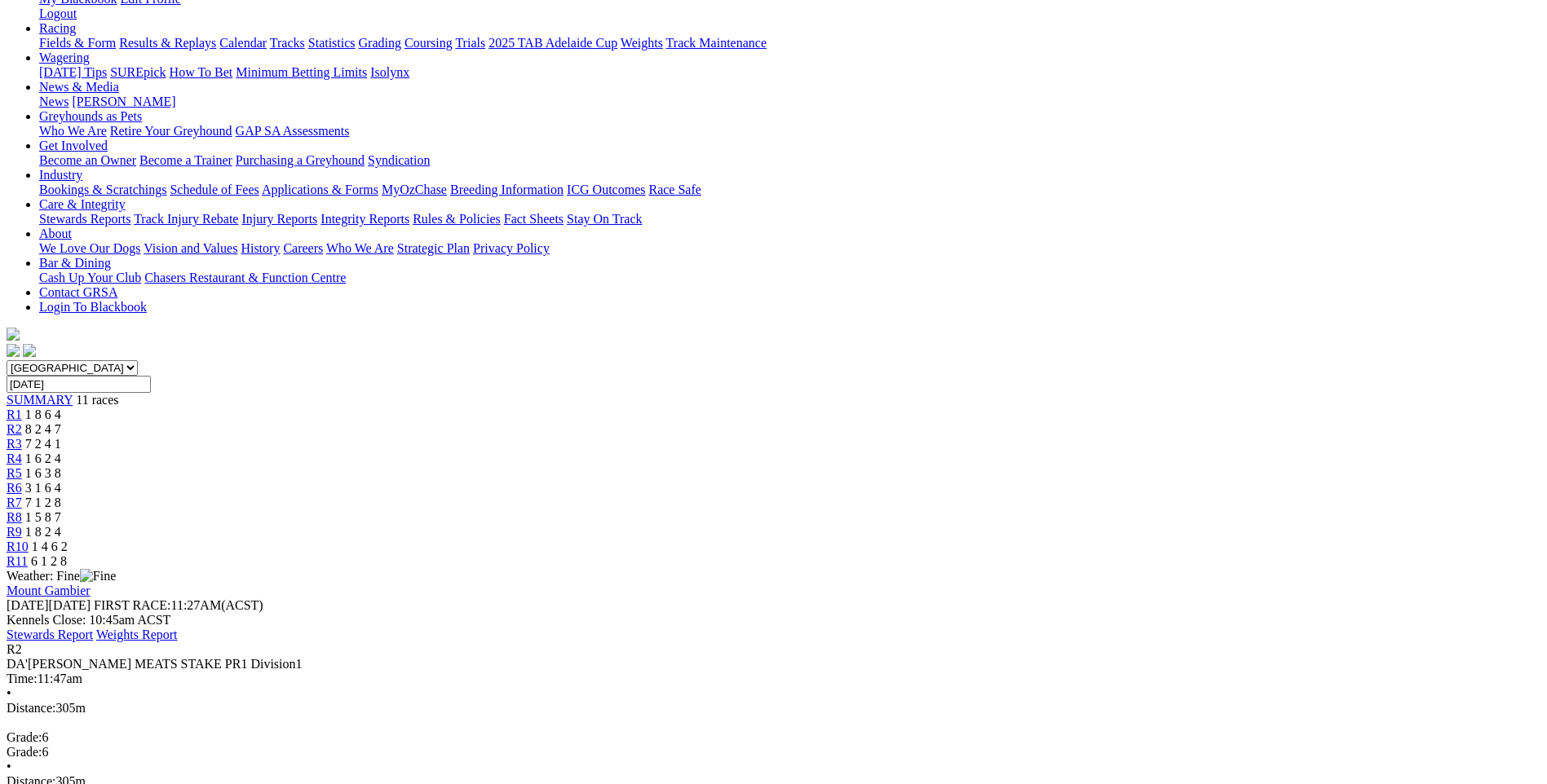
click at [22, 408] on span "R1" at bounding box center [14, 414] width 15 height 14
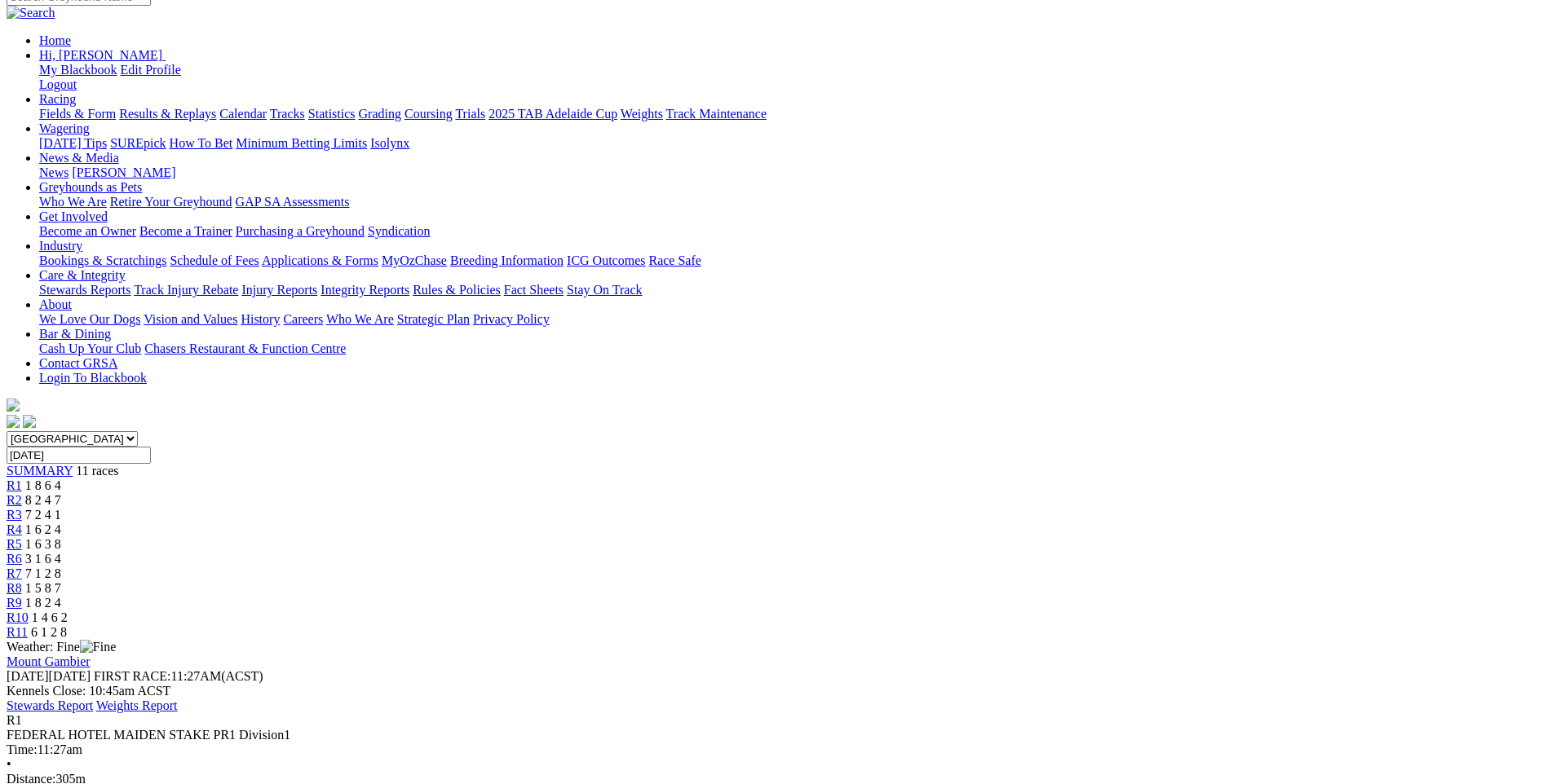
scroll to position [81, 0]
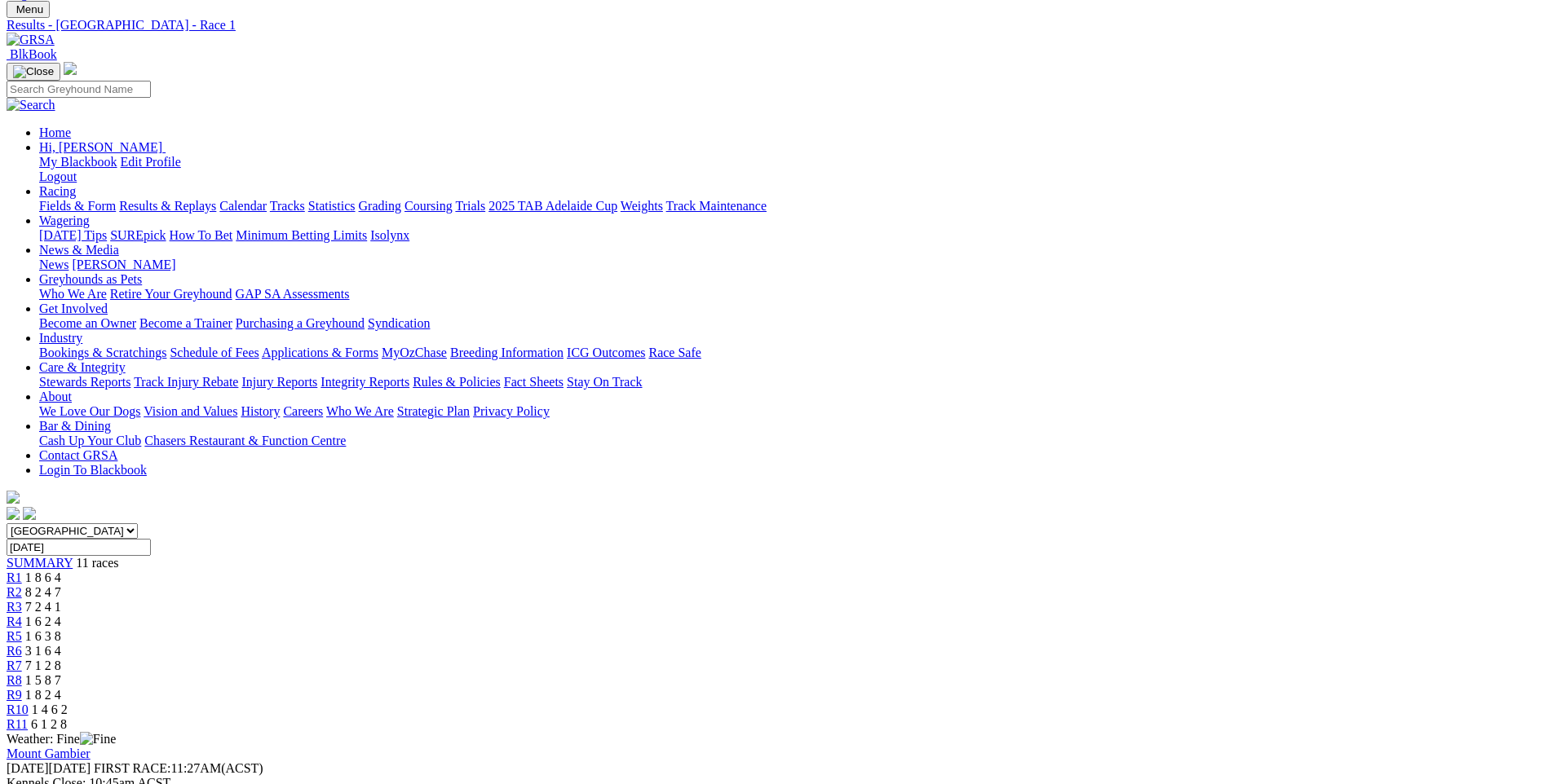
click at [582, 600] on div "R3 7 2 4 1" at bounding box center [774, 606] width 1535 height 14
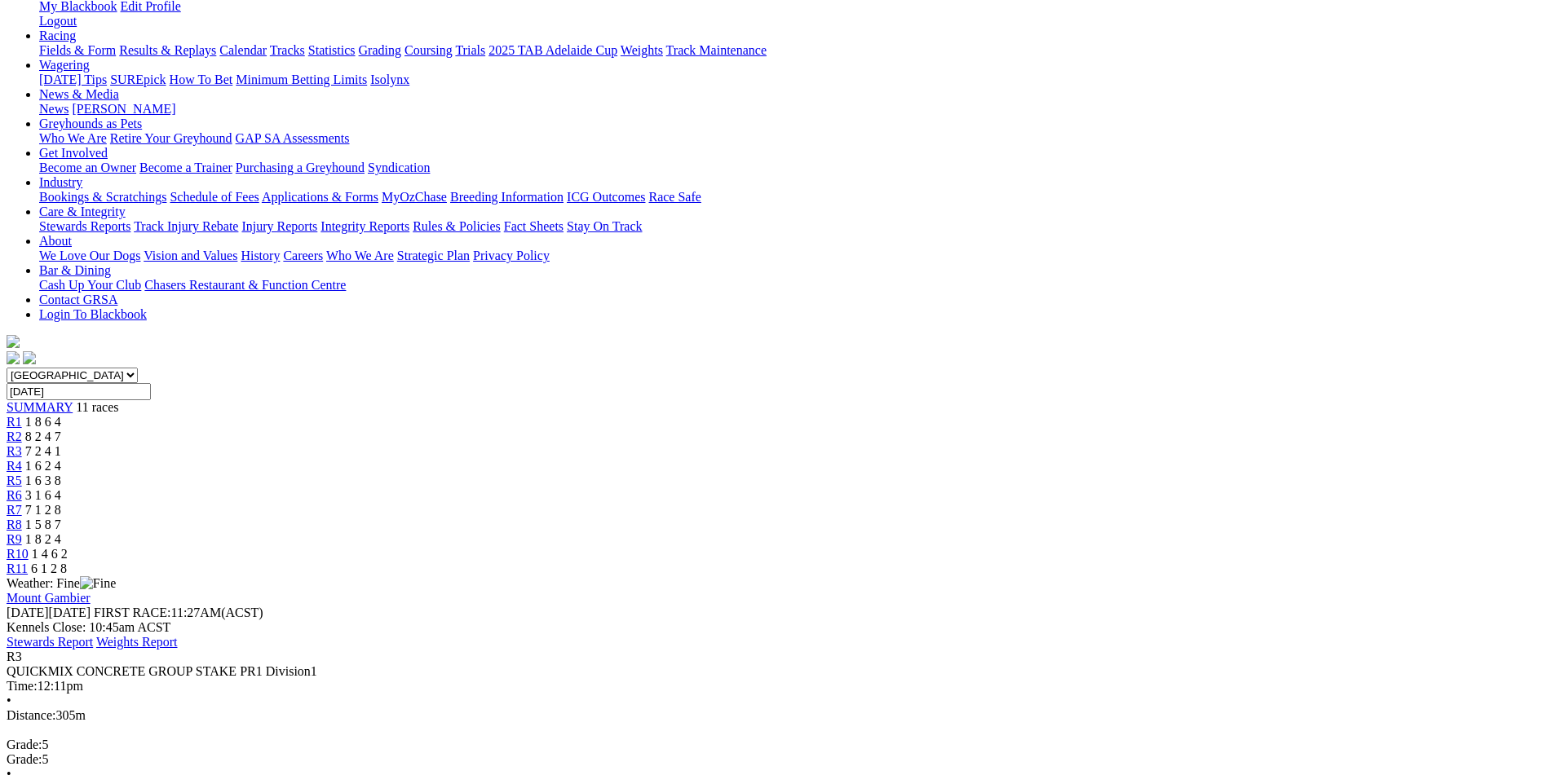
scroll to position [244, 0]
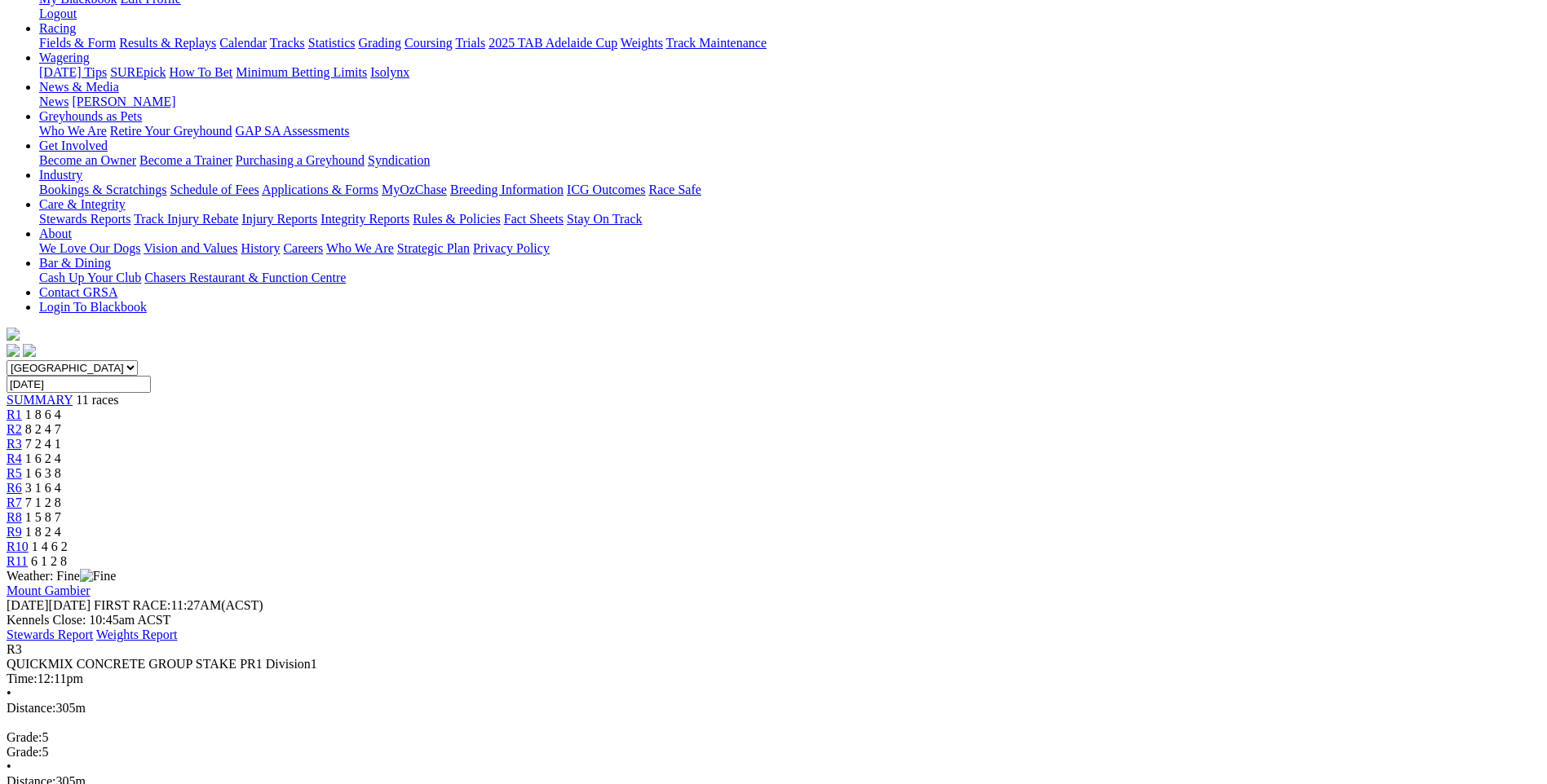
scroll to position [163, 0]
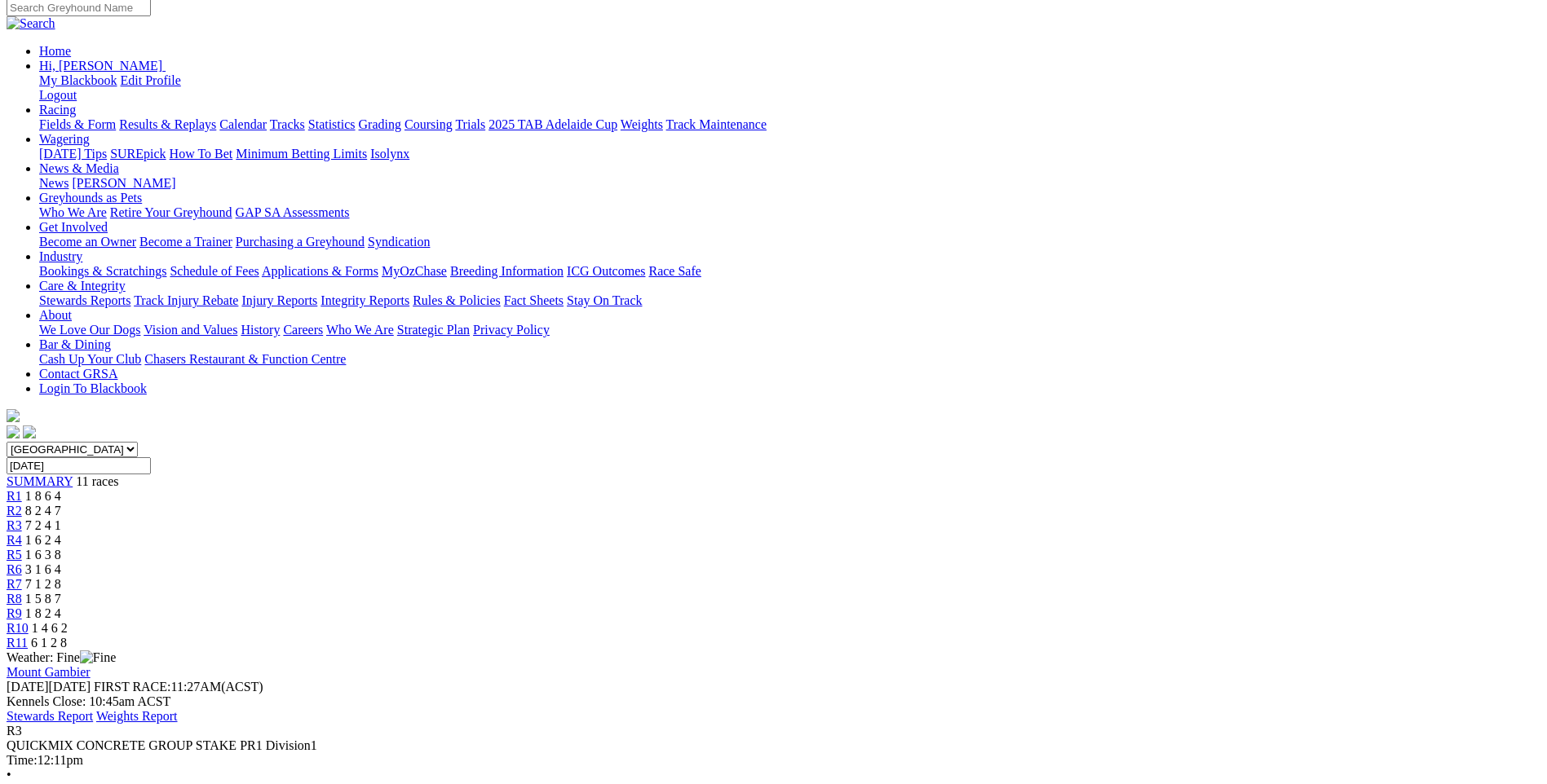
click at [22, 592] on span "R8" at bounding box center [14, 599] width 15 height 14
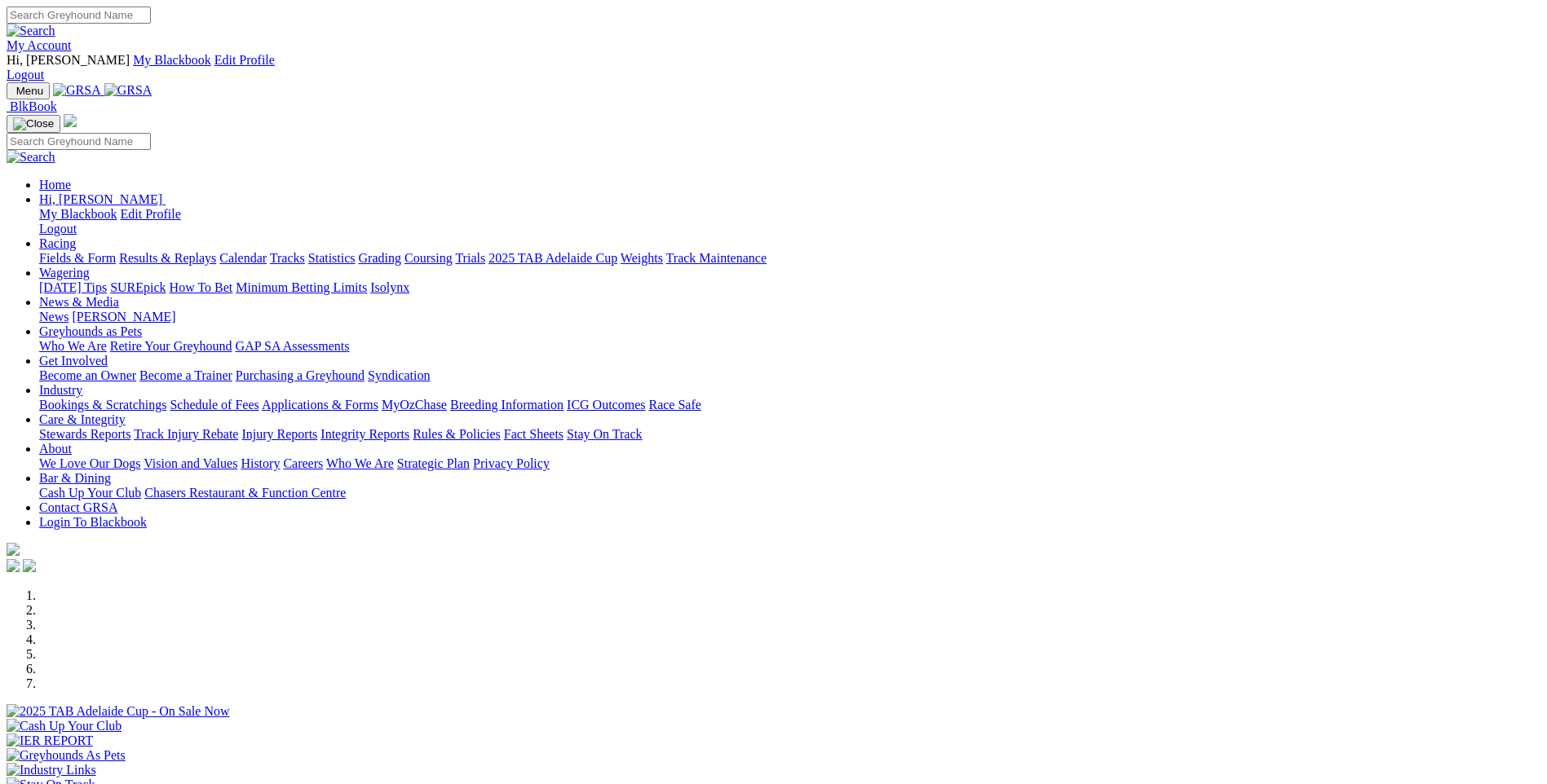
scroll to position [570, 0]
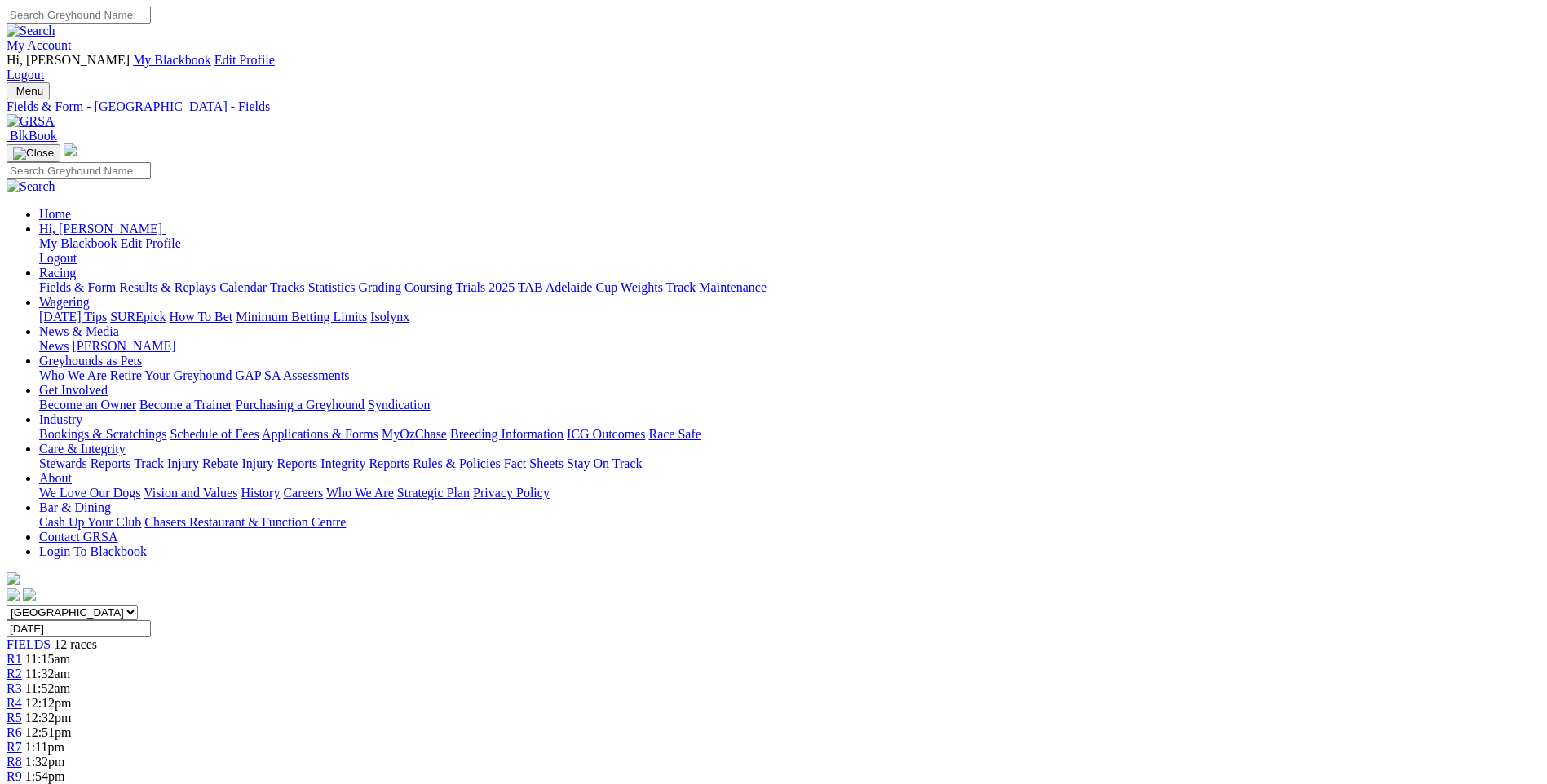
click at [401, 281] on link "Grading" at bounding box center [380, 287] width 42 height 14
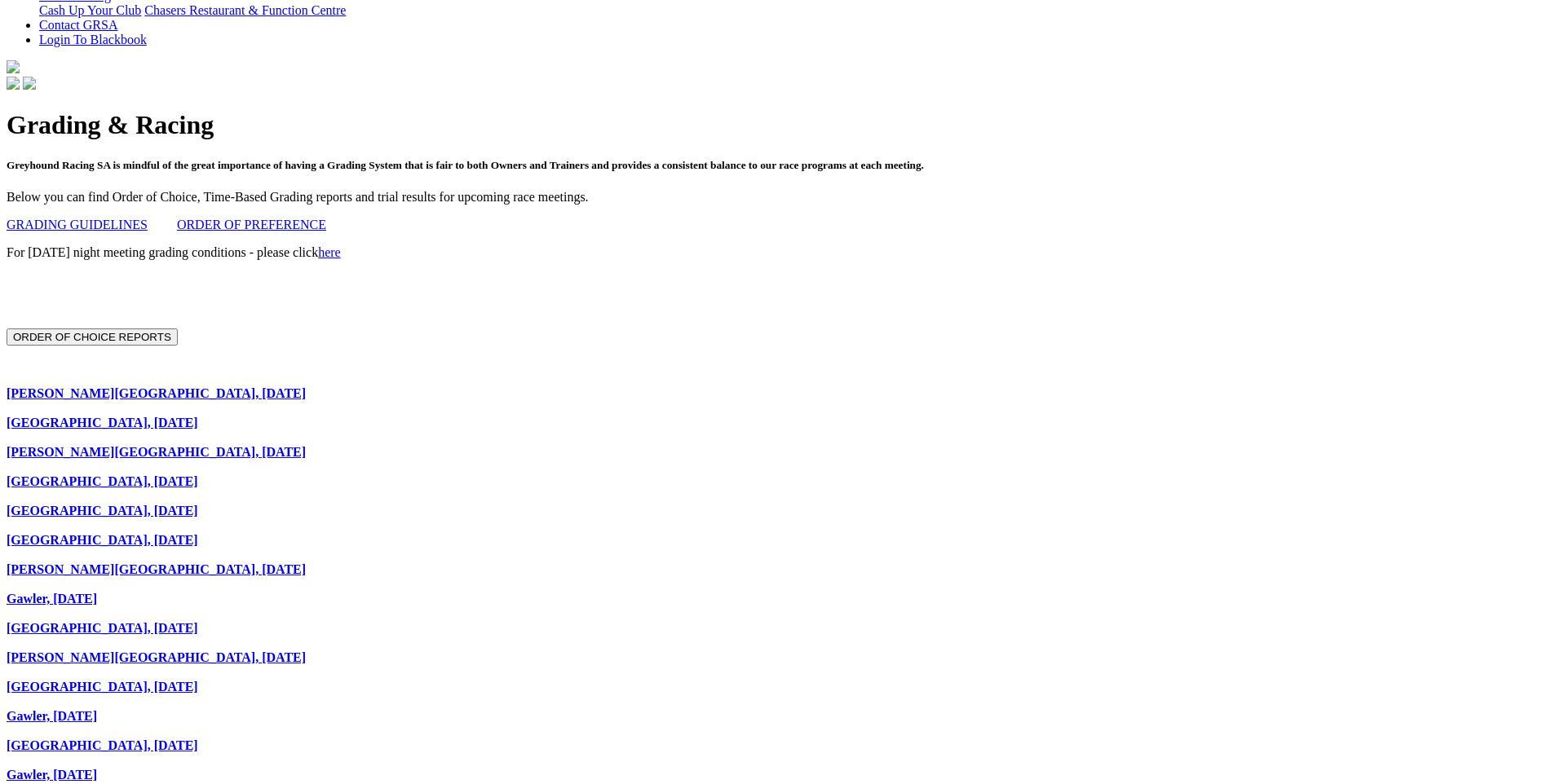
scroll to position [570, 0]
